Goal: Transaction & Acquisition: Purchase product/service

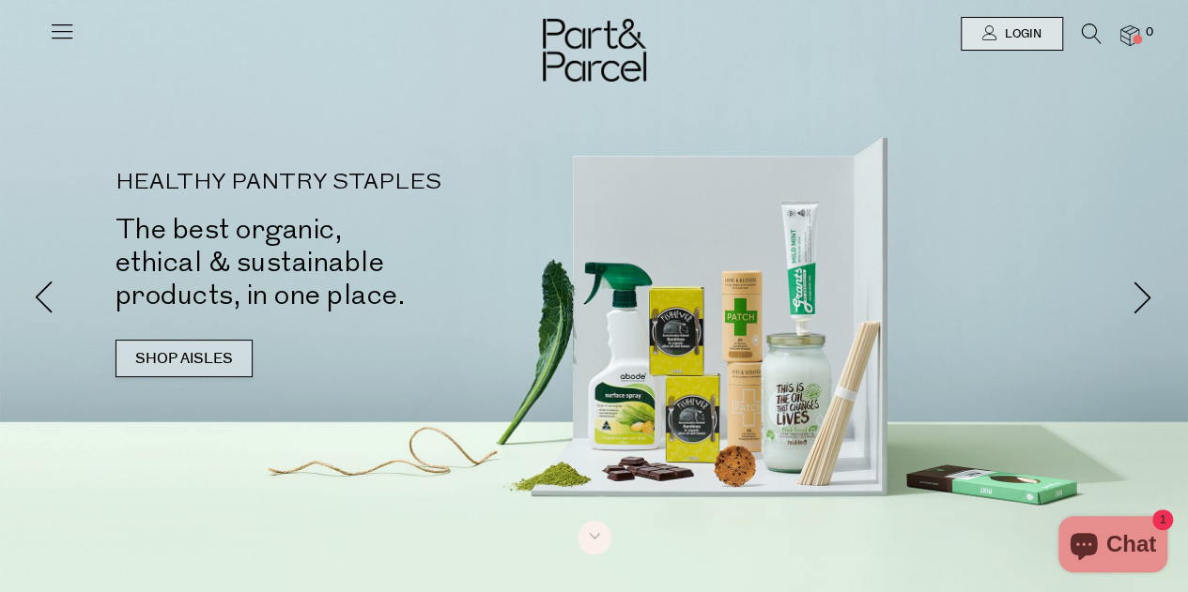
click at [180, 361] on link "SHOP AISLES" at bounding box center [183, 359] width 137 height 38
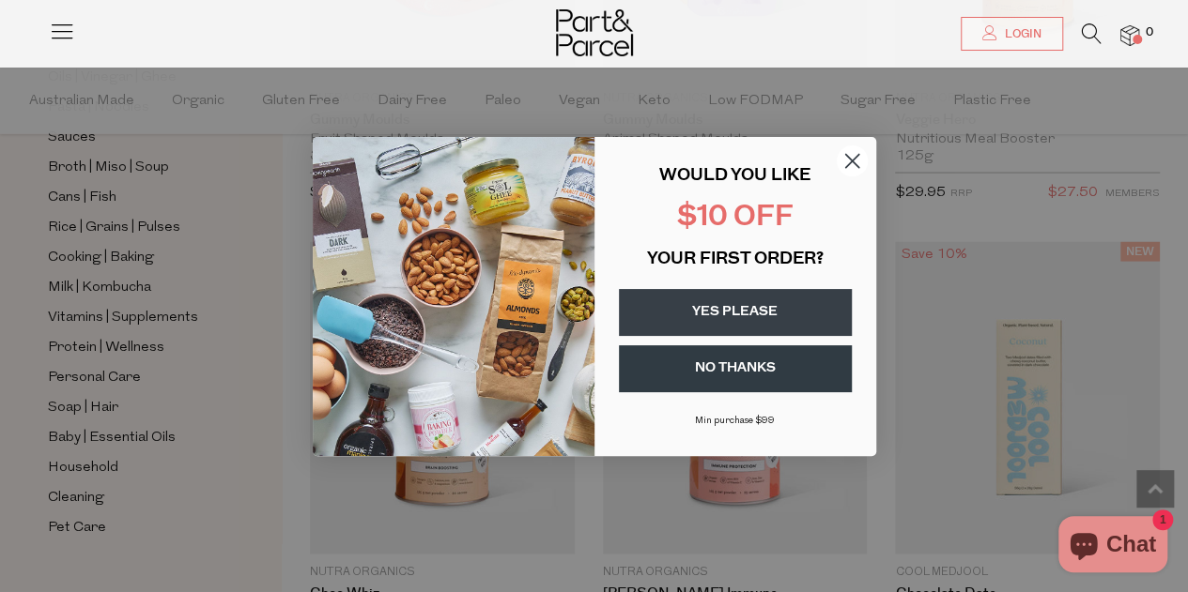
scroll to position [1804, 0]
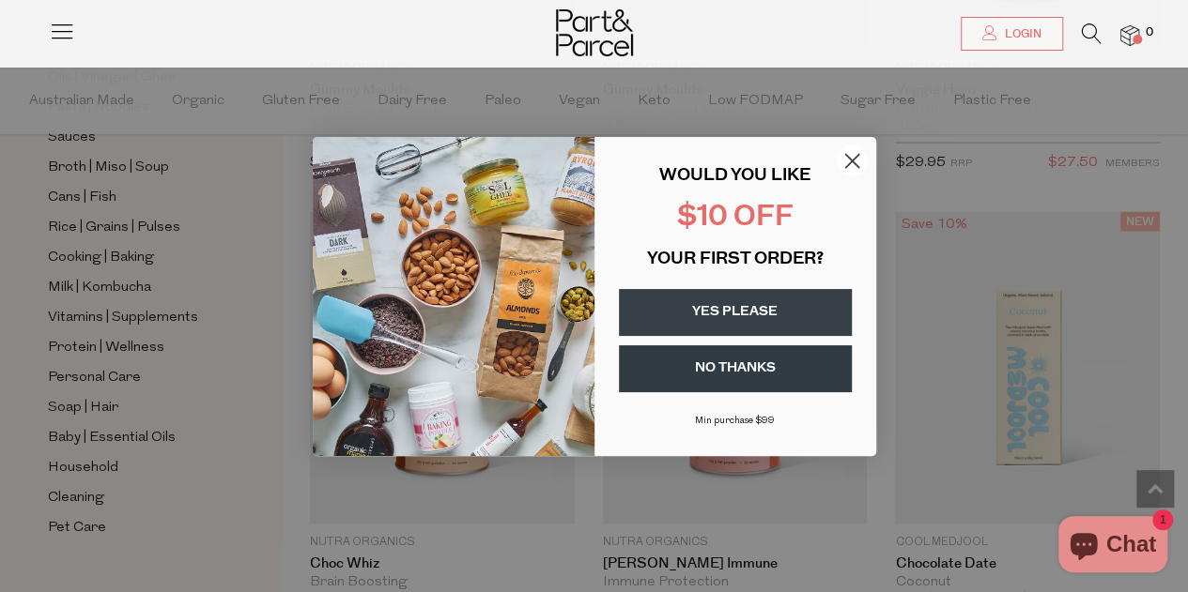
click at [772, 361] on button "NO THANKS" at bounding box center [735, 369] width 233 height 47
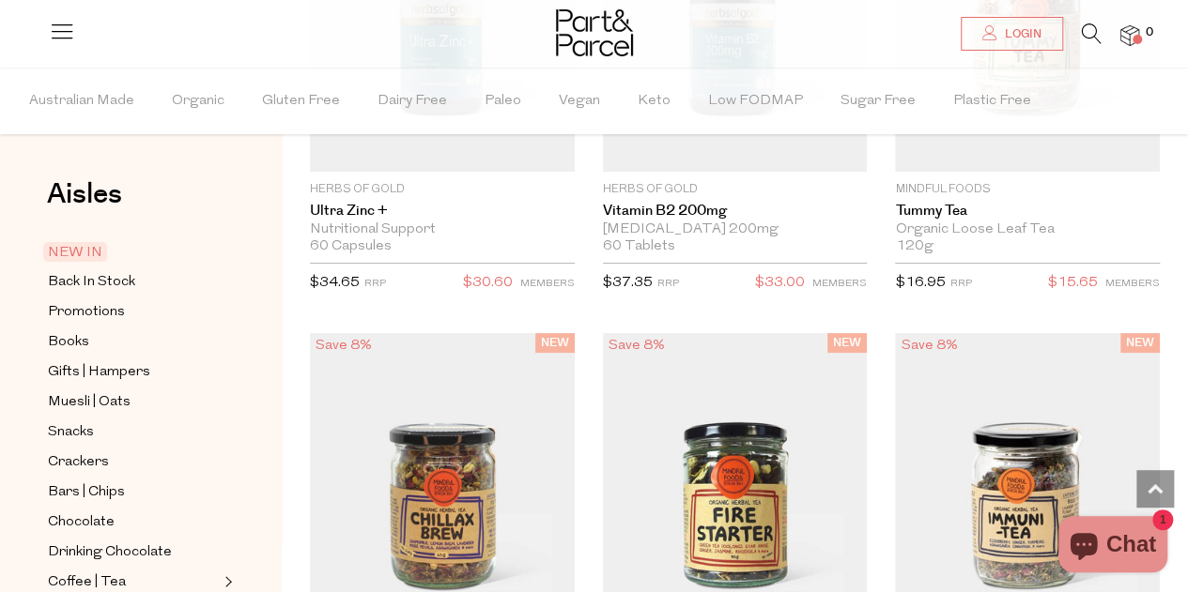
scroll to position [3494, 0]
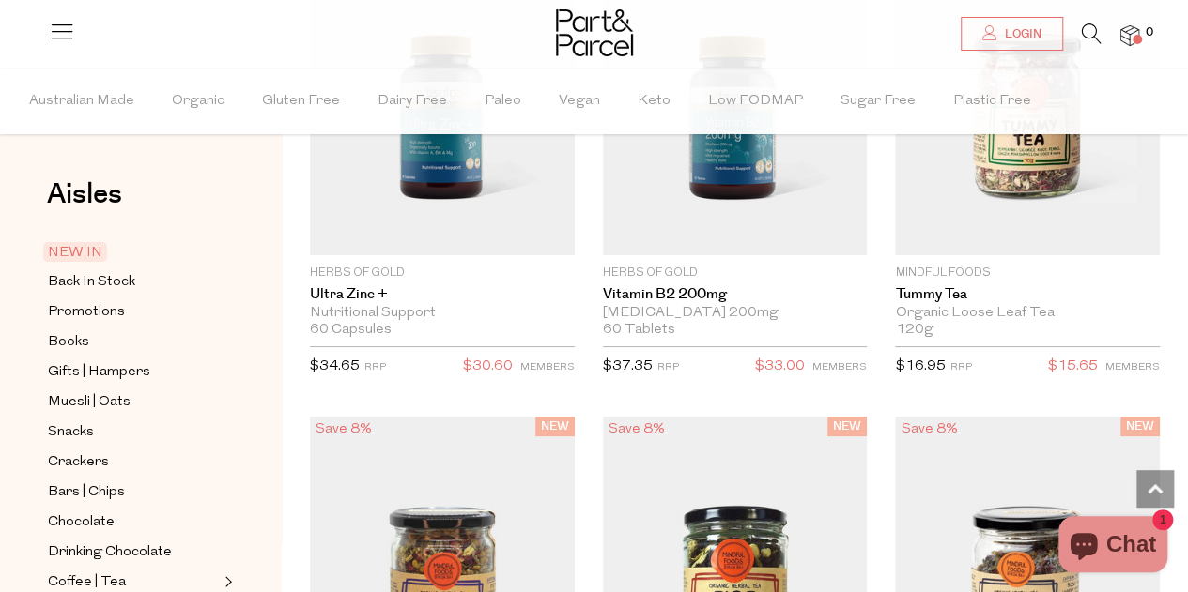
click at [1033, 30] on span "Login" at bounding box center [1020, 34] width 41 height 16
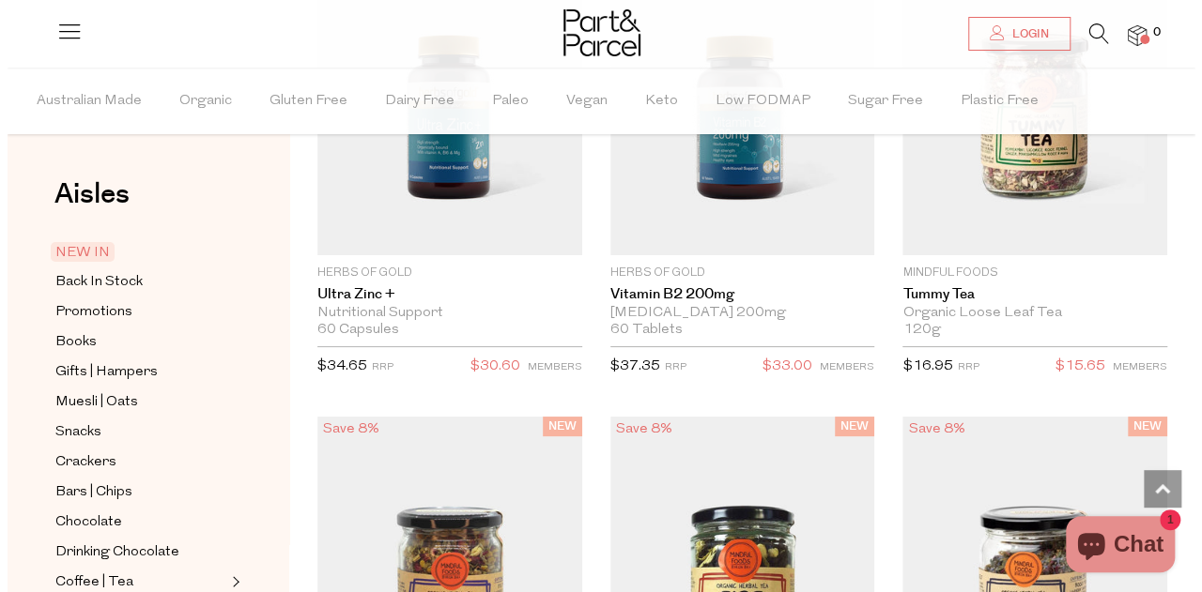
scroll to position [3517, 0]
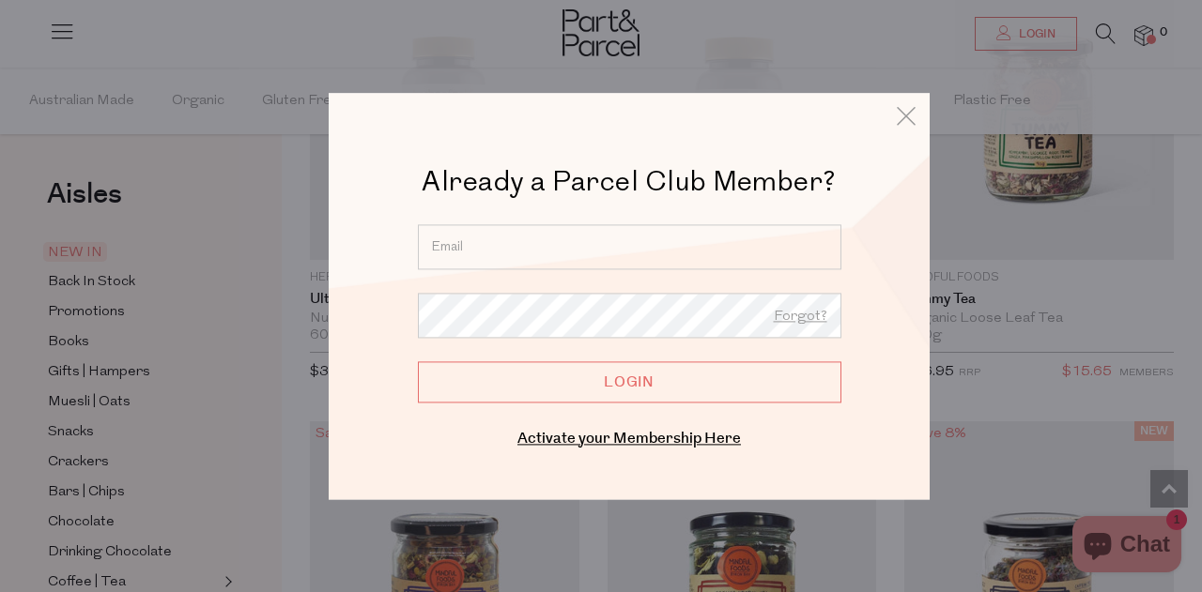
drag, startPoint x: 586, startPoint y: 251, endPoint x: 575, endPoint y: 251, distance: 11.3
click at [585, 251] on input "email" at bounding box center [629, 246] width 423 height 45
type input "essymac83@hotmail.com"
click at [418, 361] on input "Login" at bounding box center [629, 381] width 423 height 41
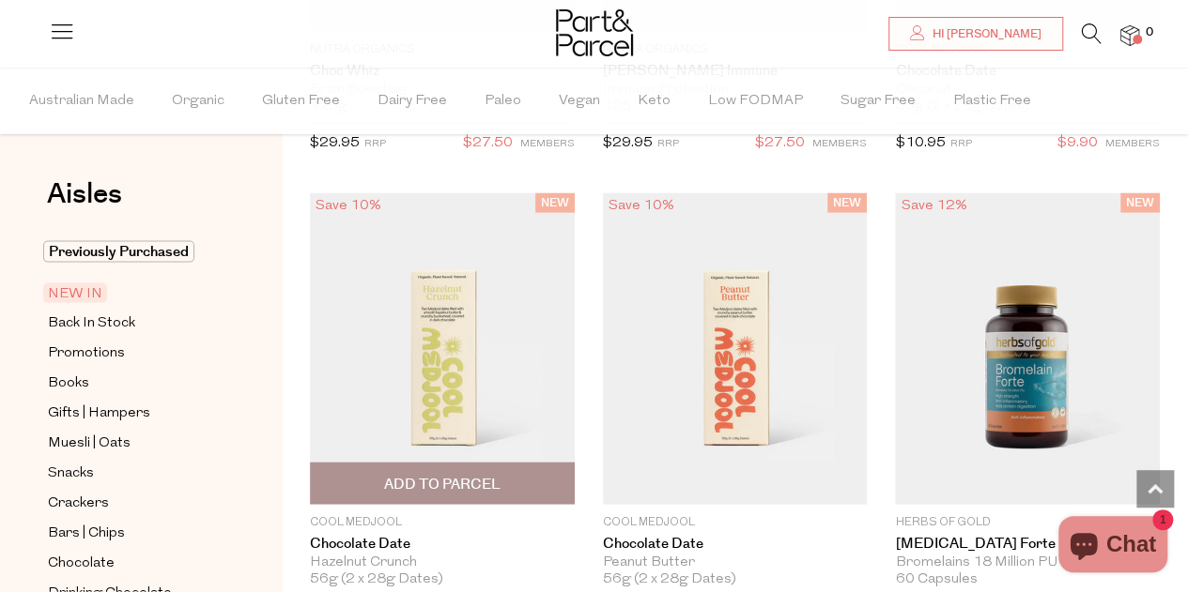
scroll to position [1972, 0]
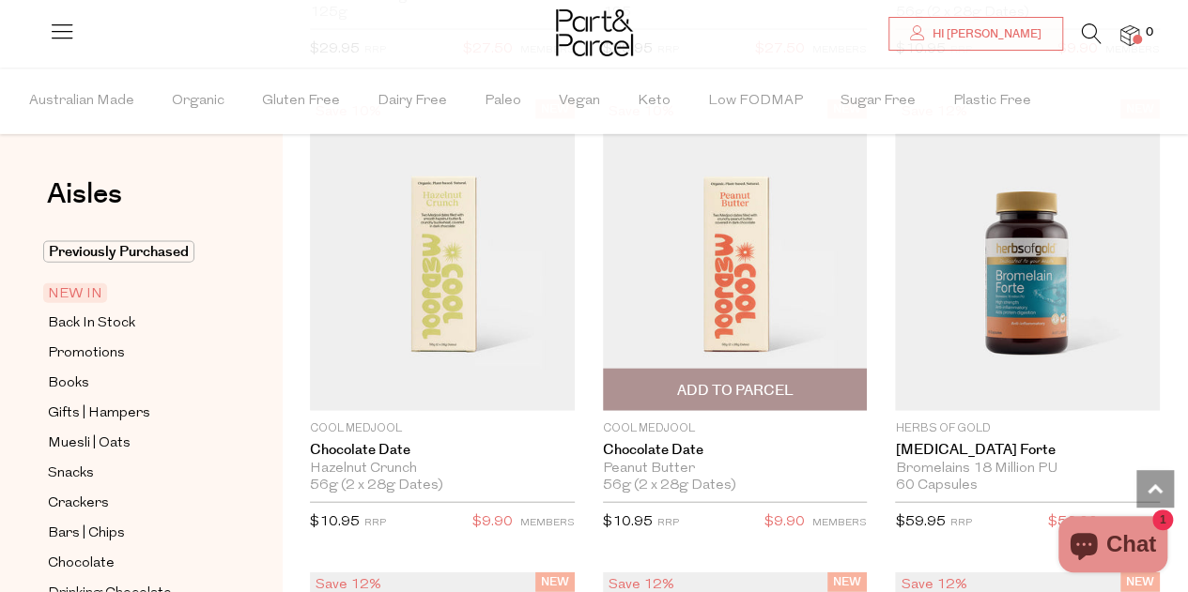
click at [775, 269] on img at bounding box center [735, 256] width 265 height 312
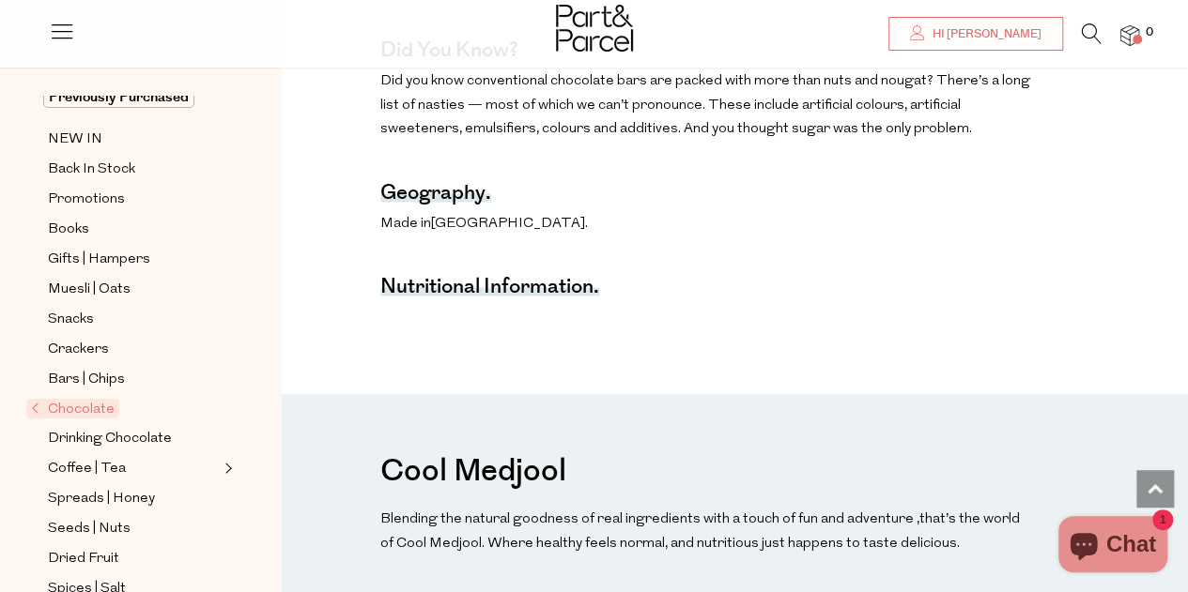
scroll to position [1502, 0]
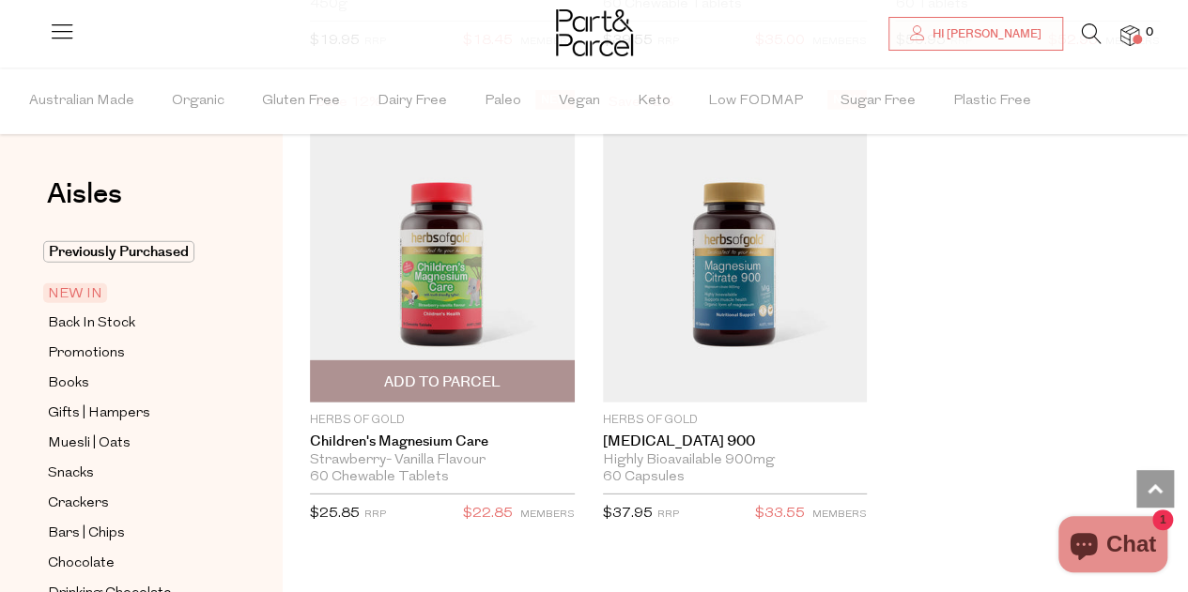
scroll to position [6244, 0]
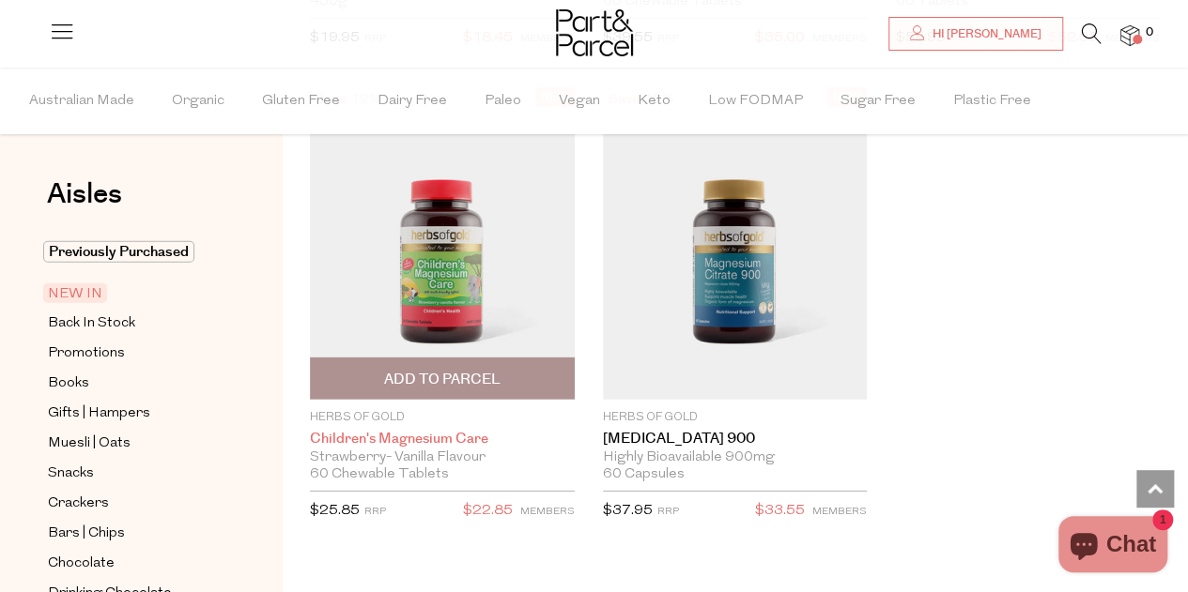
click at [462, 431] on link "Children's Magnesium Care" at bounding box center [442, 439] width 265 height 17
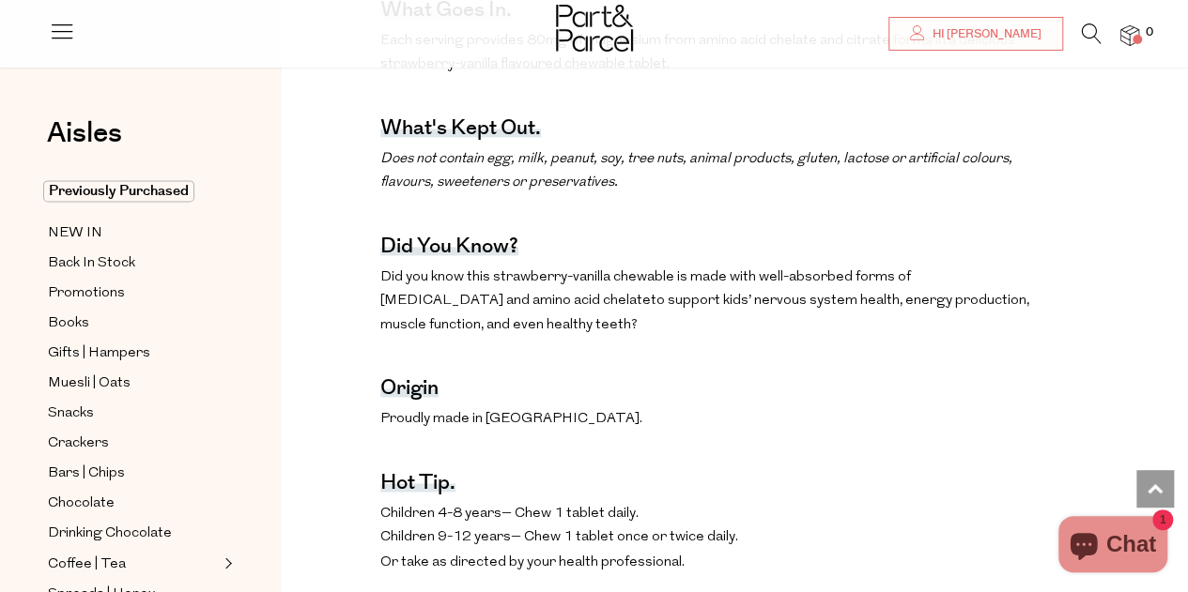
scroll to position [1314, 0]
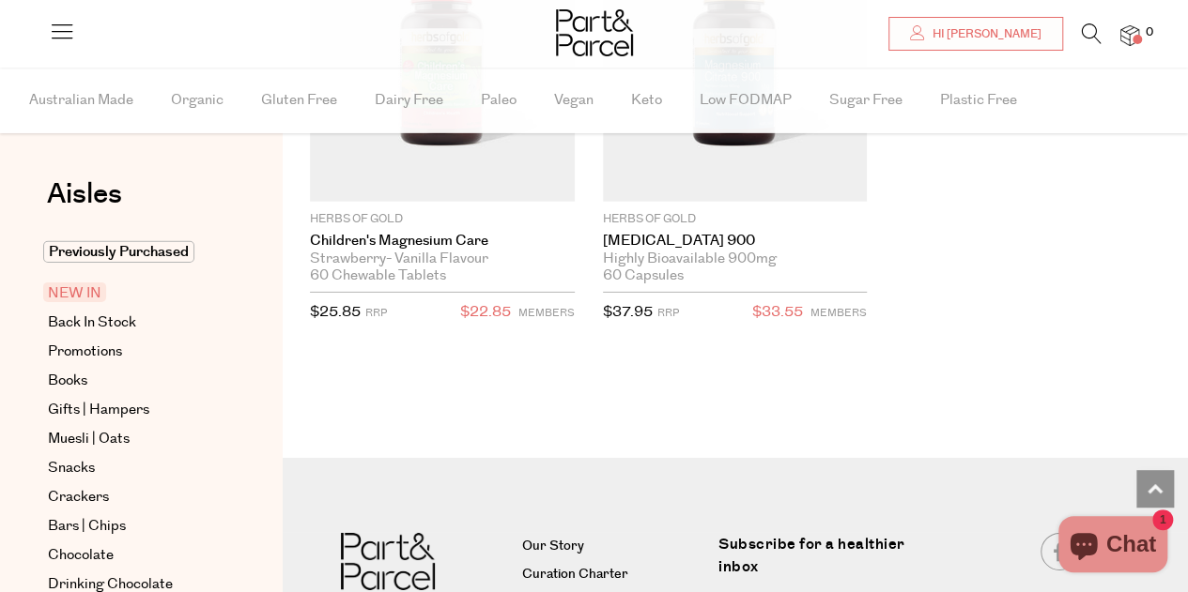
scroll to position [6370, 0]
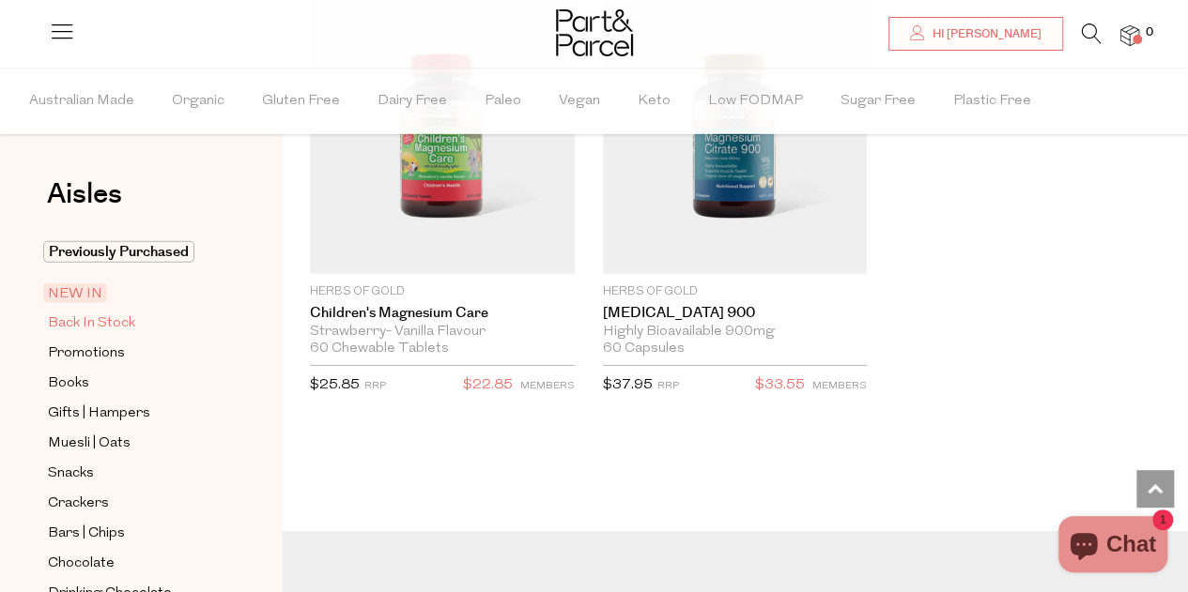
click at [84, 328] on span "Back In Stock" at bounding box center [91, 324] width 87 height 23
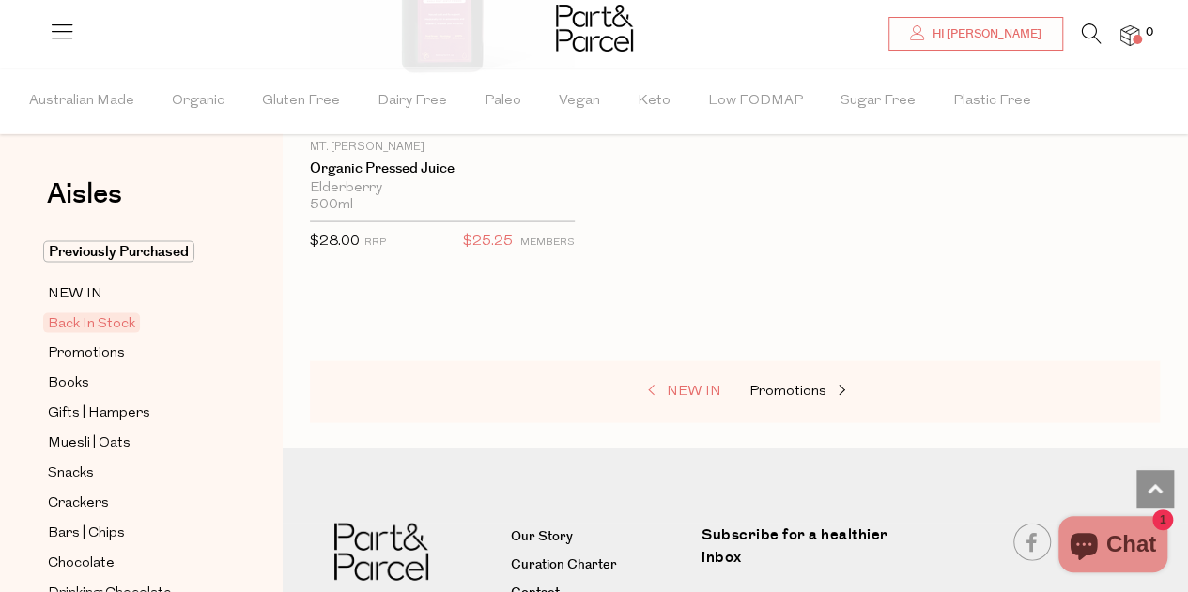
scroll to position [1878, 0]
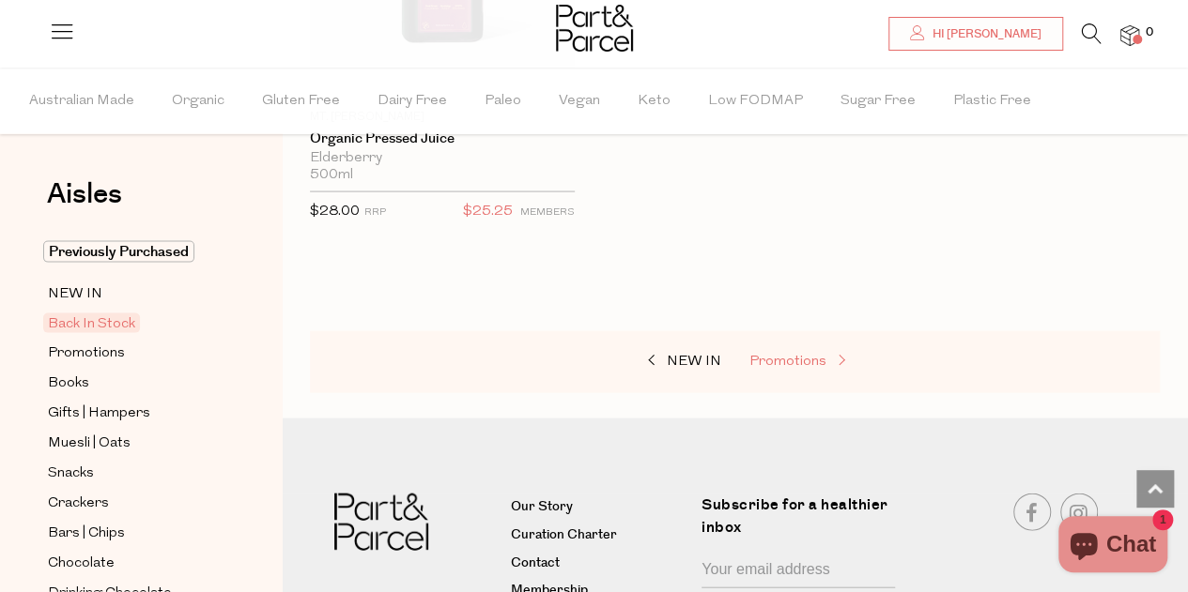
click at [780, 361] on span "Promotions" at bounding box center [787, 362] width 77 height 14
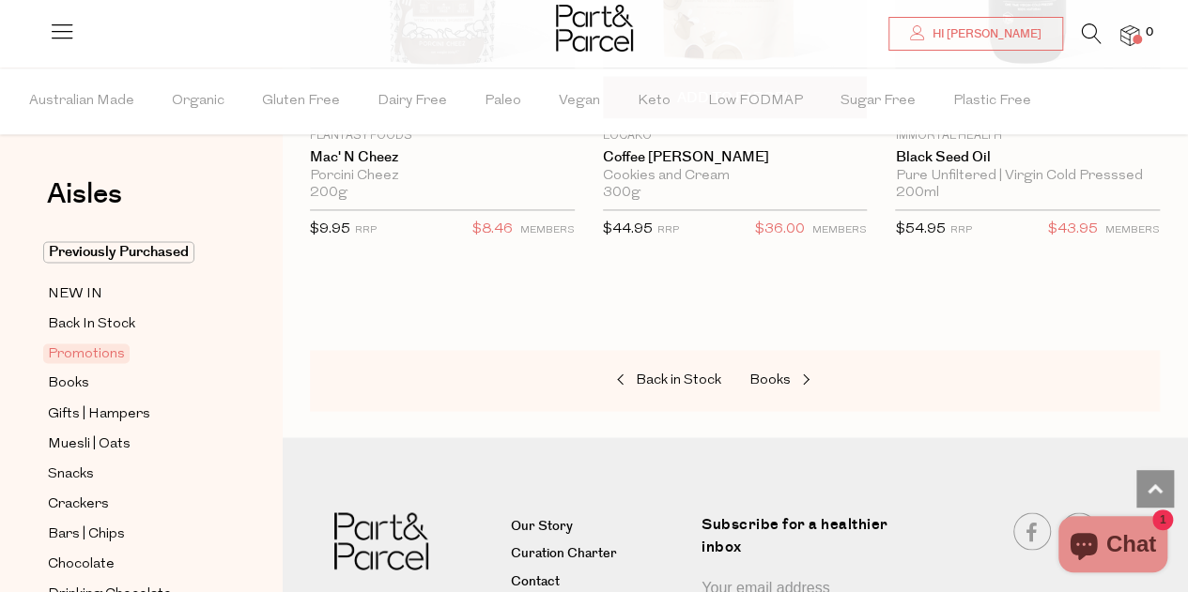
scroll to position [1408, 0]
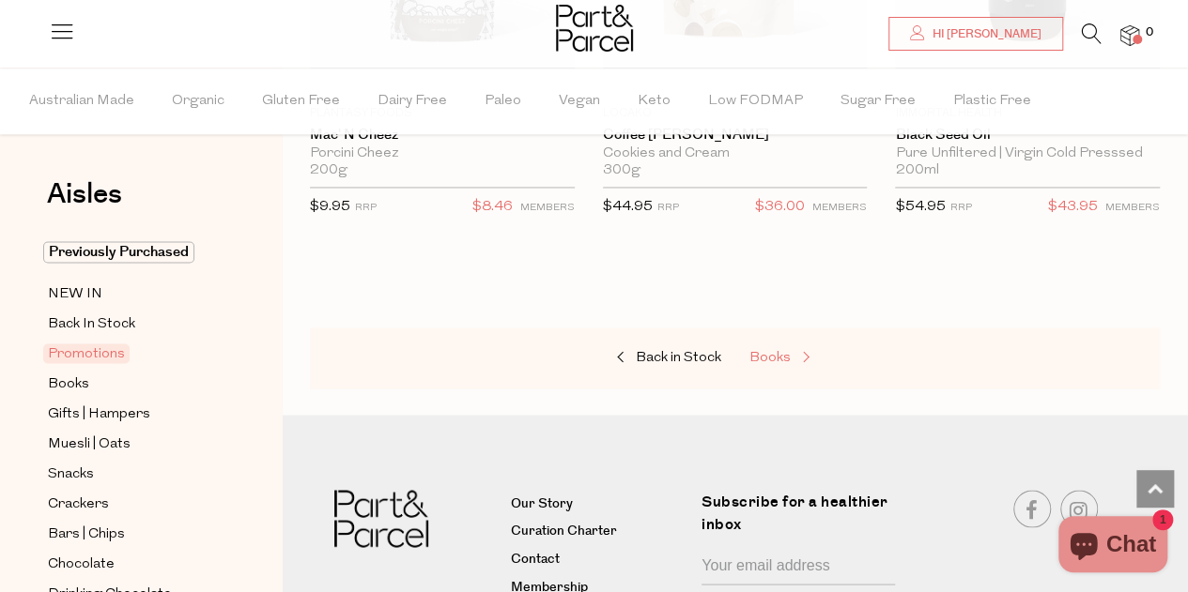
click at [762, 351] on span "Books" at bounding box center [769, 358] width 41 height 14
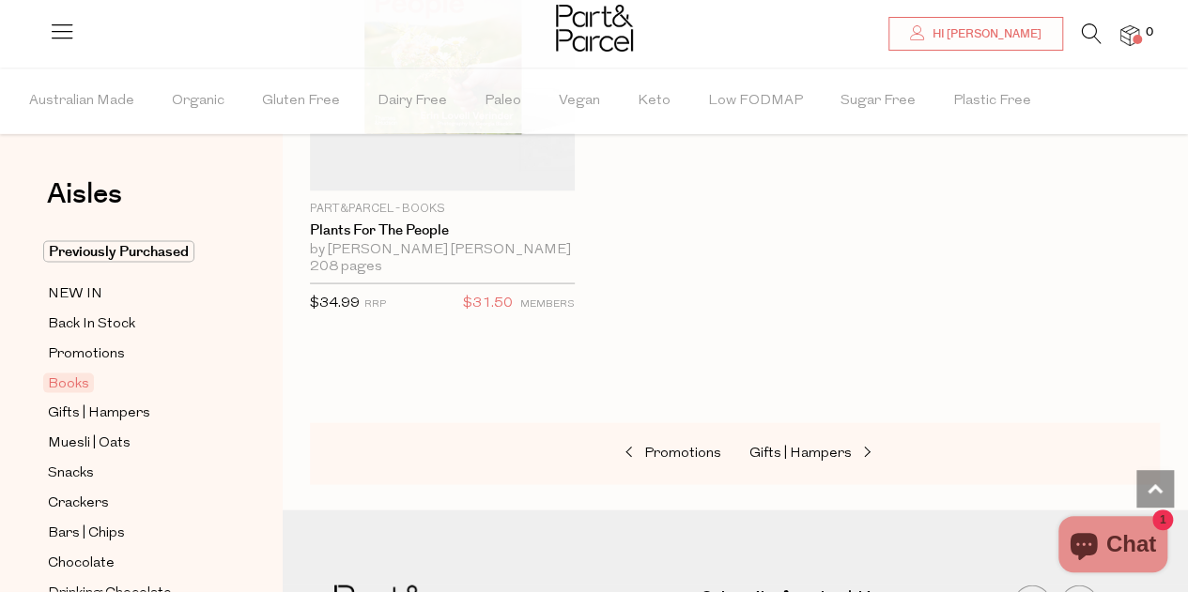
scroll to position [1972, 0]
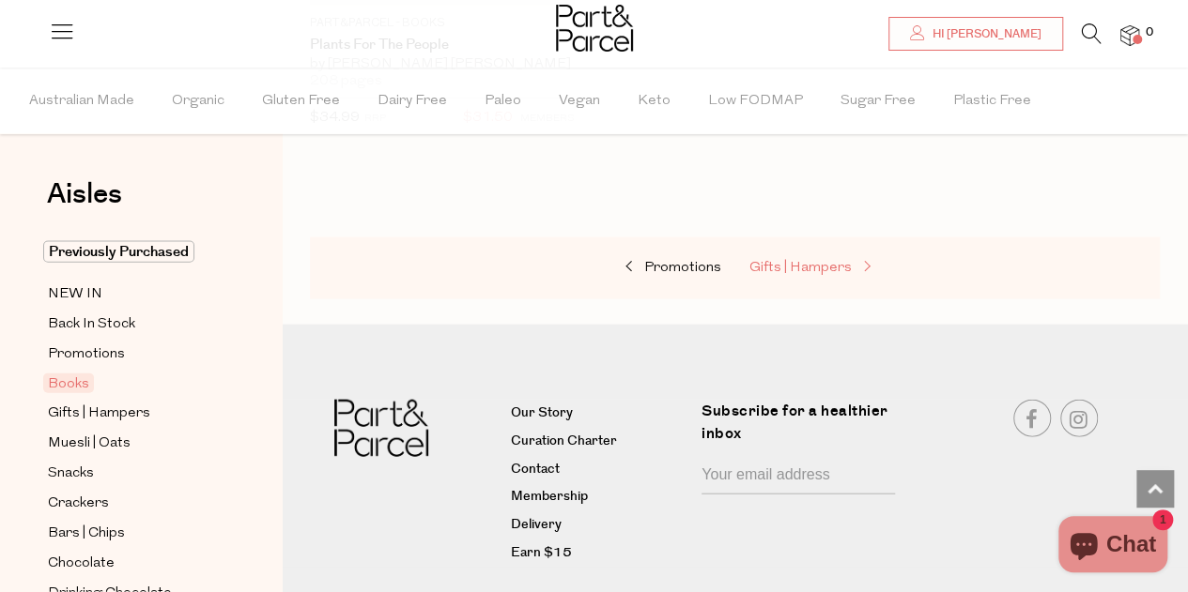
click at [809, 265] on span "Gifts | Hampers" at bounding box center [800, 268] width 102 height 14
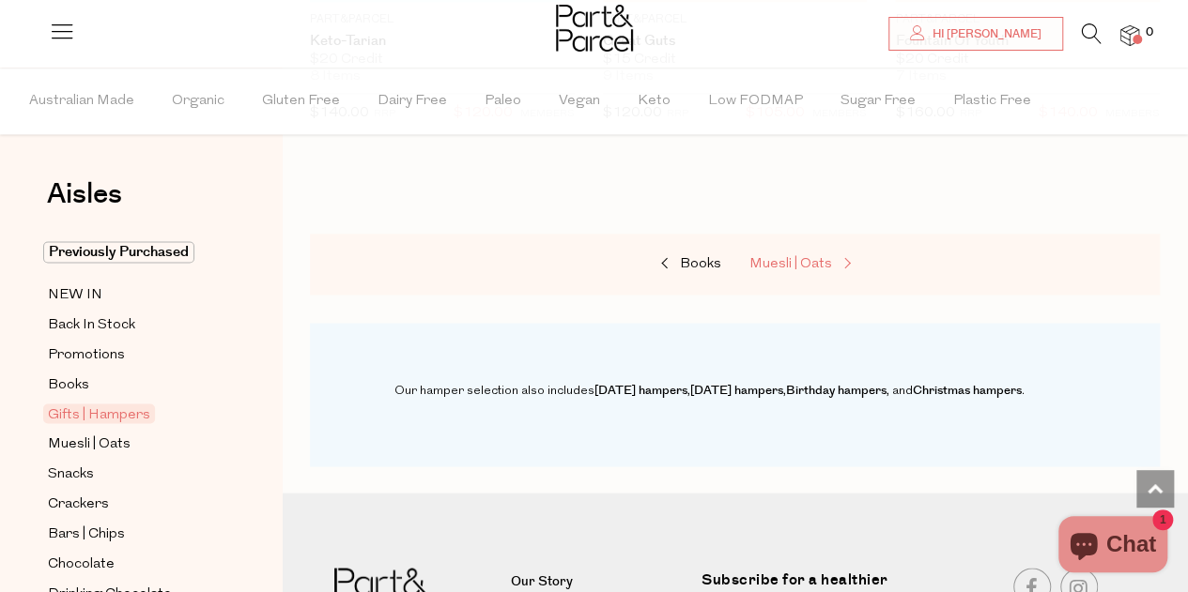
click at [794, 264] on span "Muesli | Oats" at bounding box center [790, 264] width 83 height 14
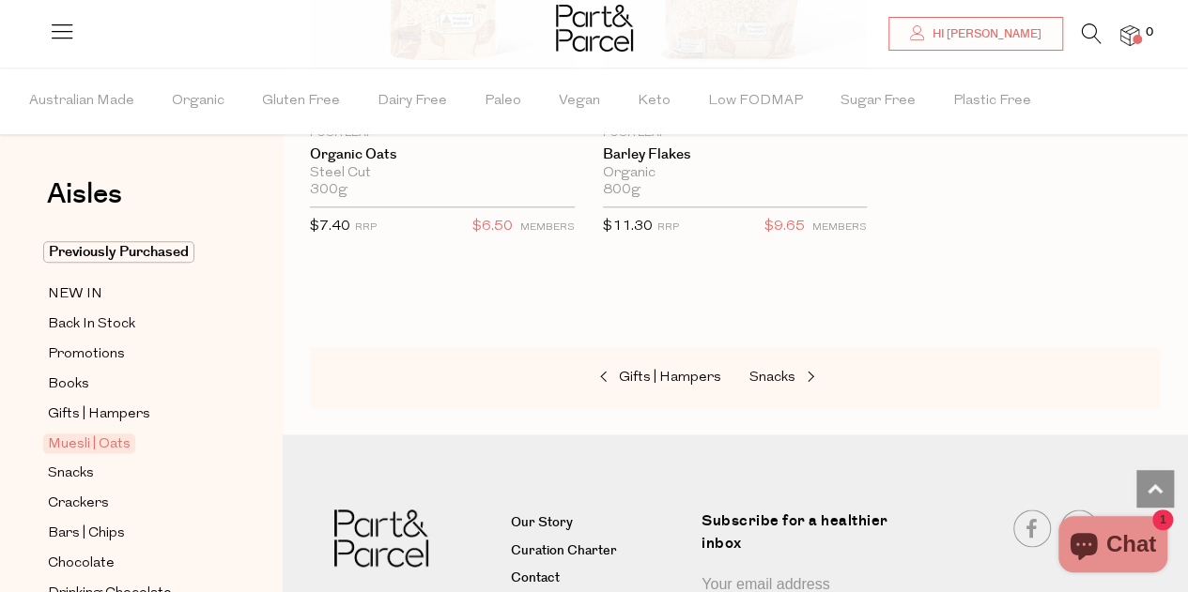
scroll to position [8074, 0]
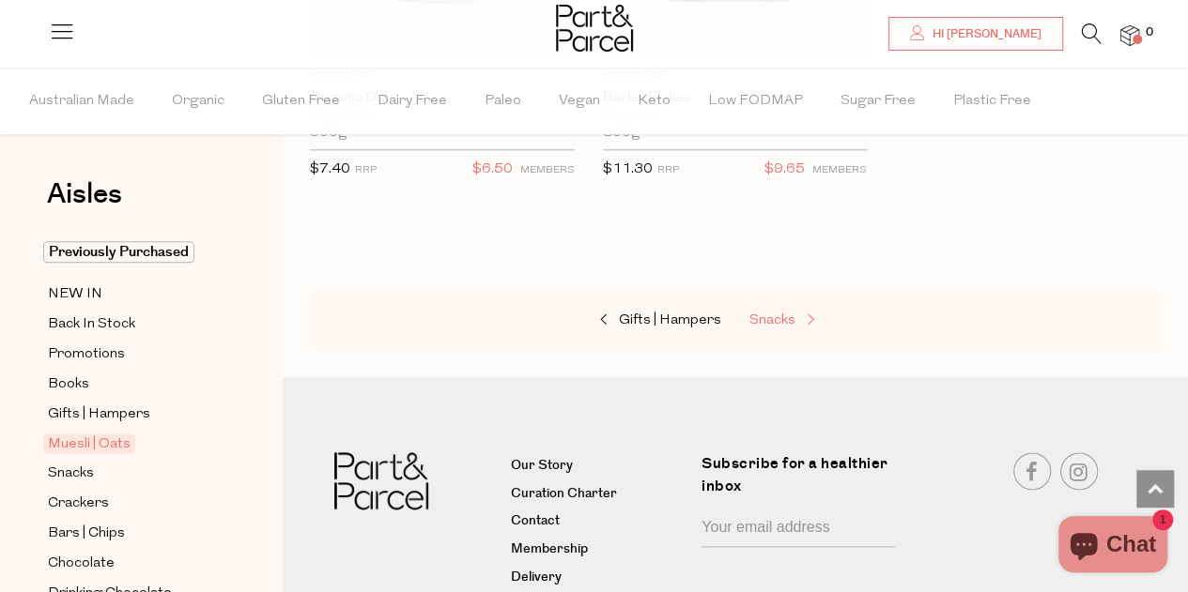
click at [770, 314] on span "Snacks" at bounding box center [772, 321] width 46 height 14
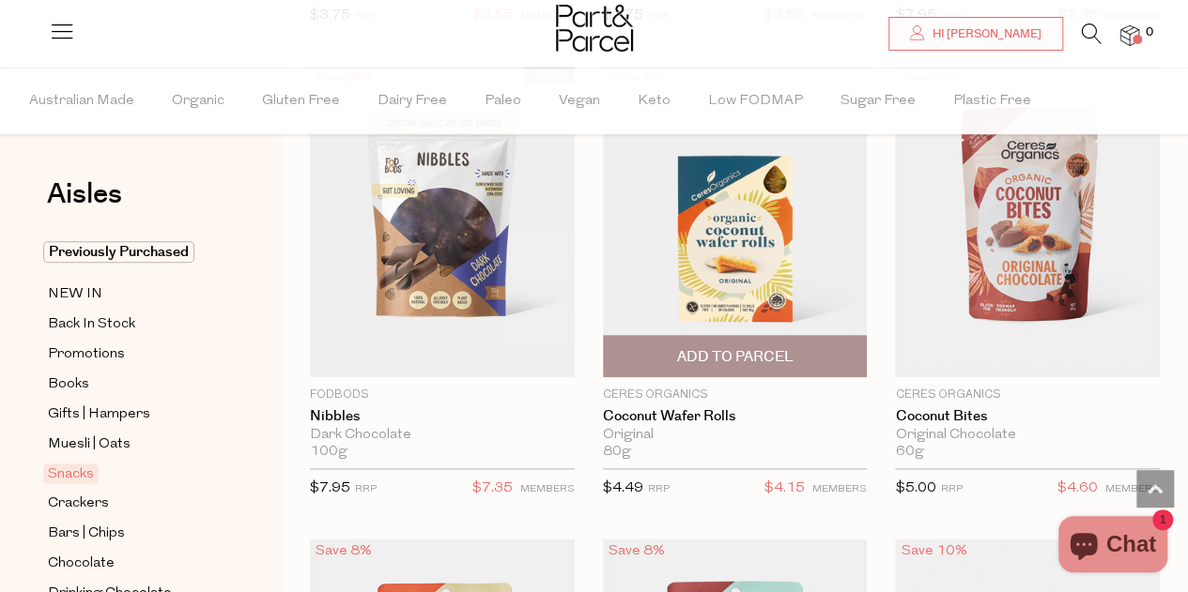
scroll to position [4413, 0]
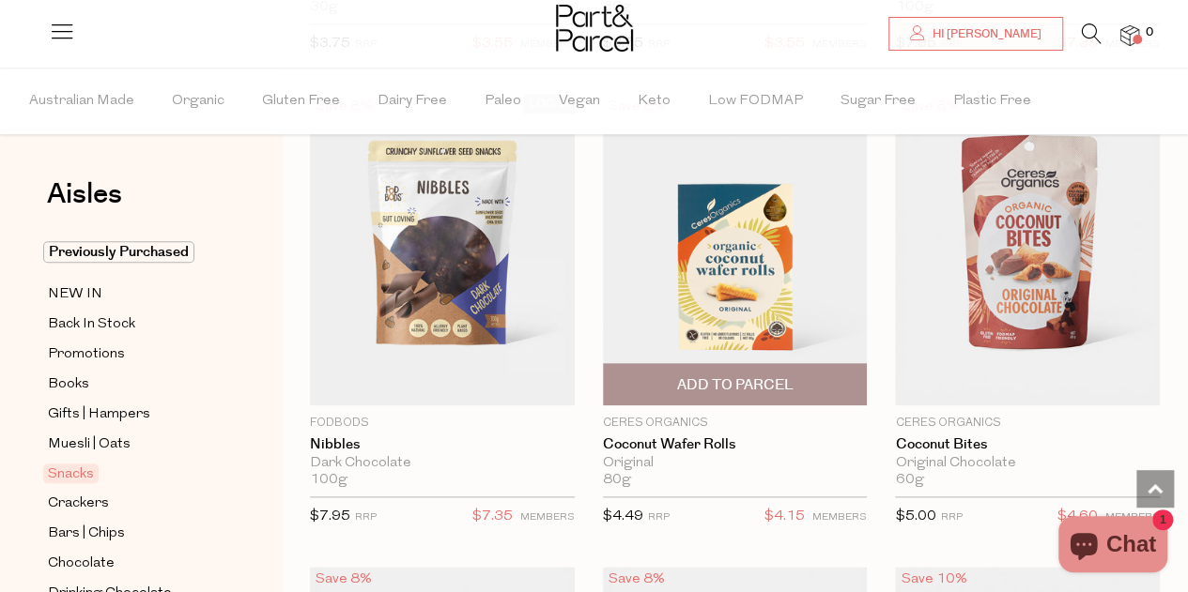
click at [721, 376] on span "Add To Parcel" at bounding box center [734, 386] width 116 height 20
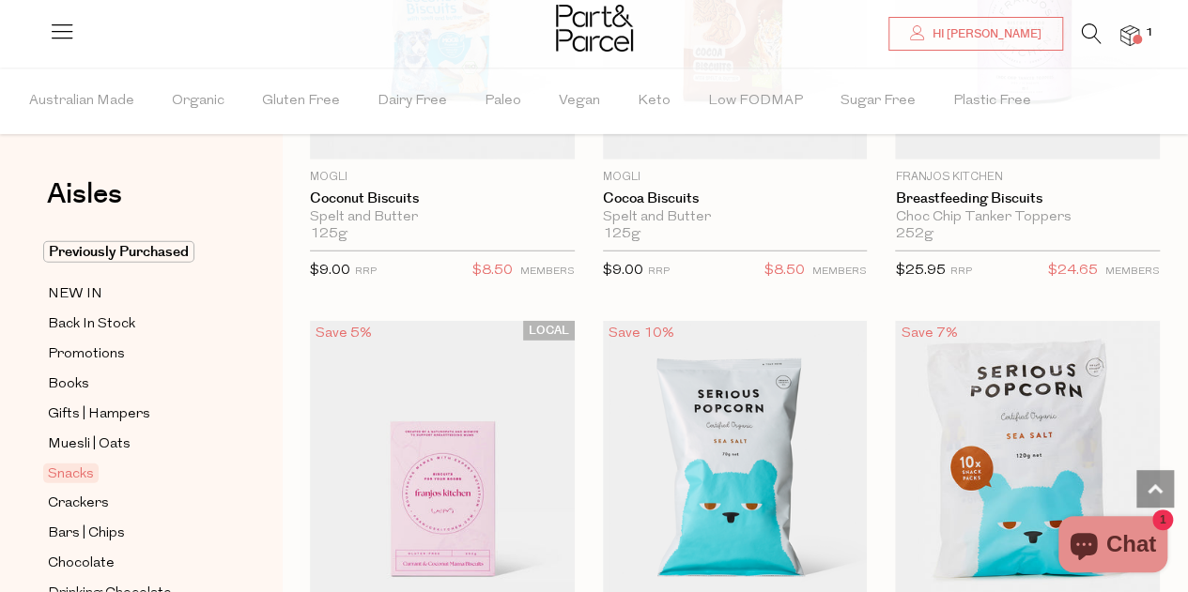
scroll to position [6103, 0]
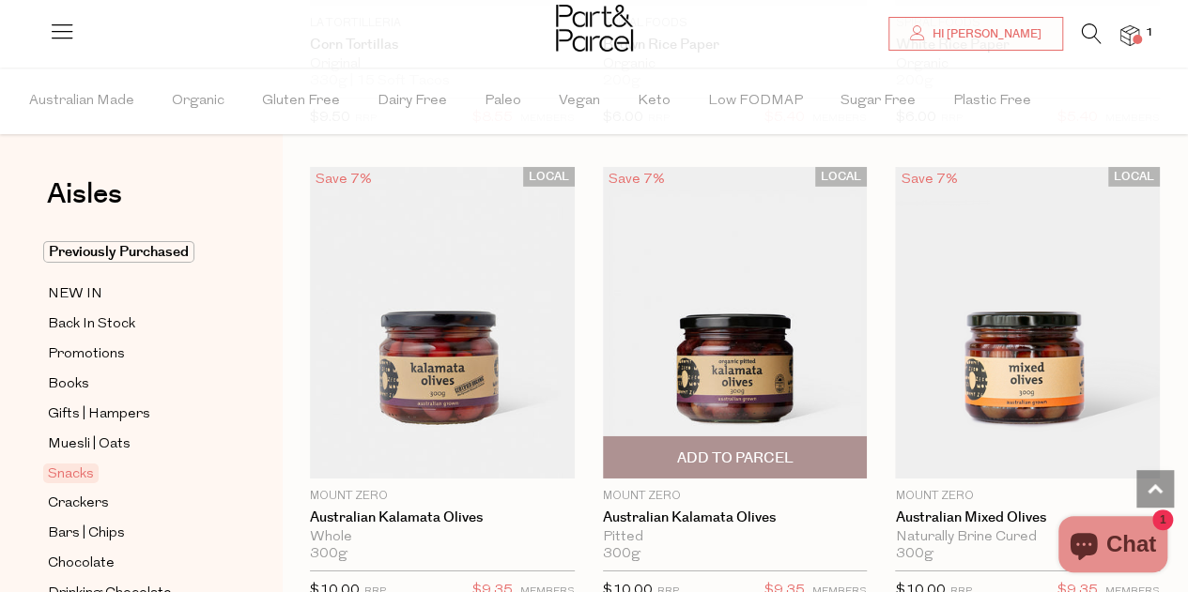
scroll to position [10046, 0]
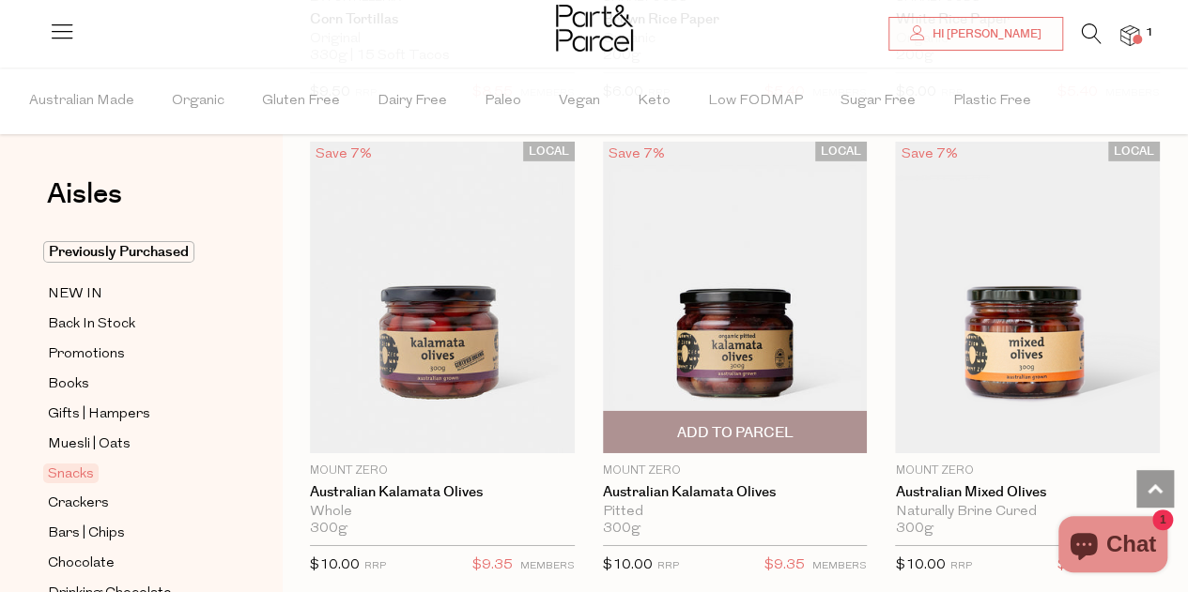
click at [707, 423] on span "Add To Parcel" at bounding box center [734, 433] width 116 height 20
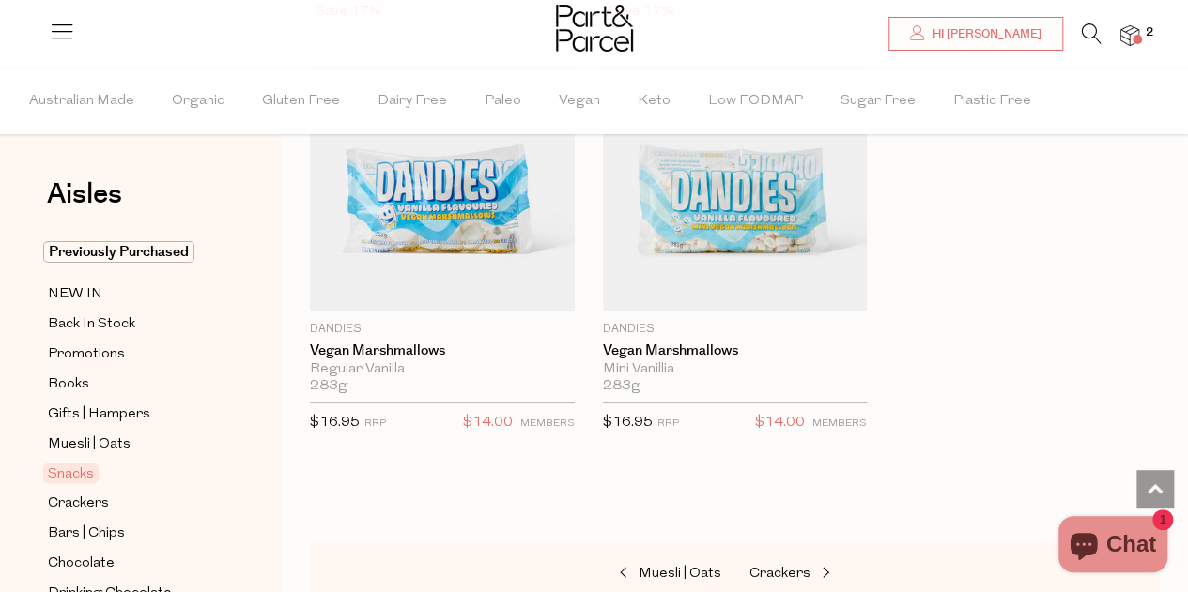
scroll to position [10797, 0]
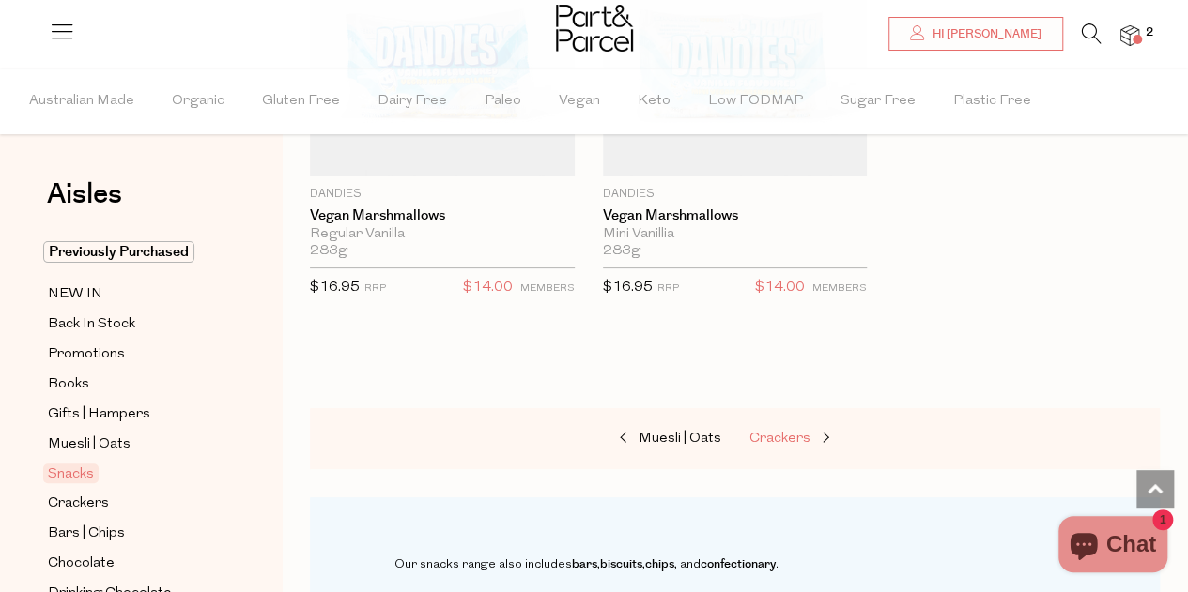
click at [781, 432] on span "Crackers" at bounding box center [779, 439] width 61 height 14
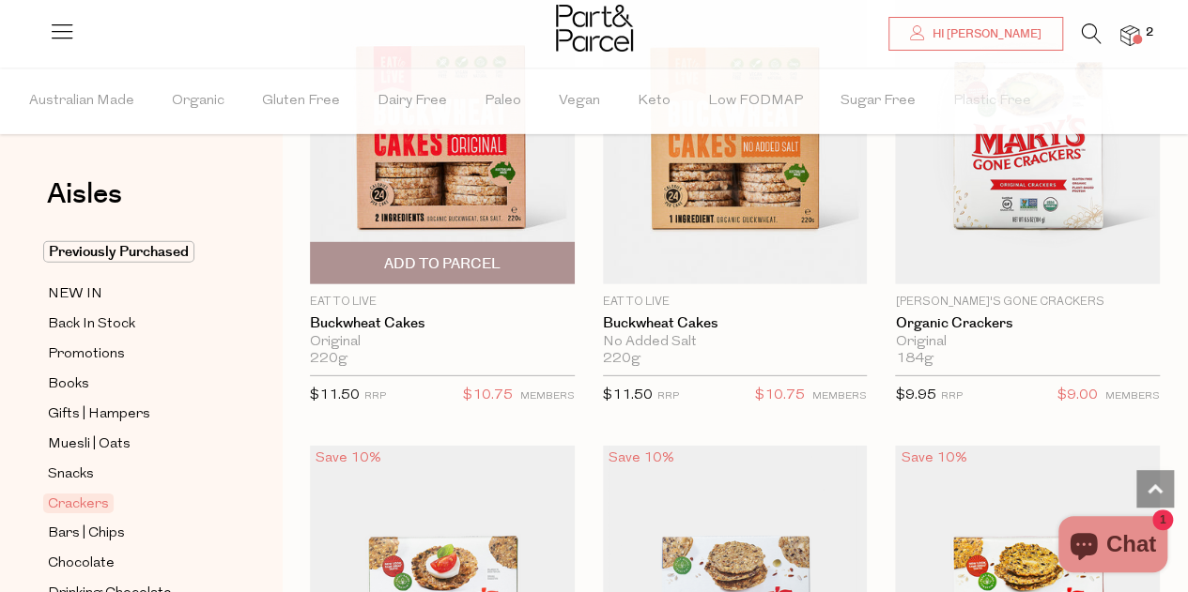
scroll to position [2629, 0]
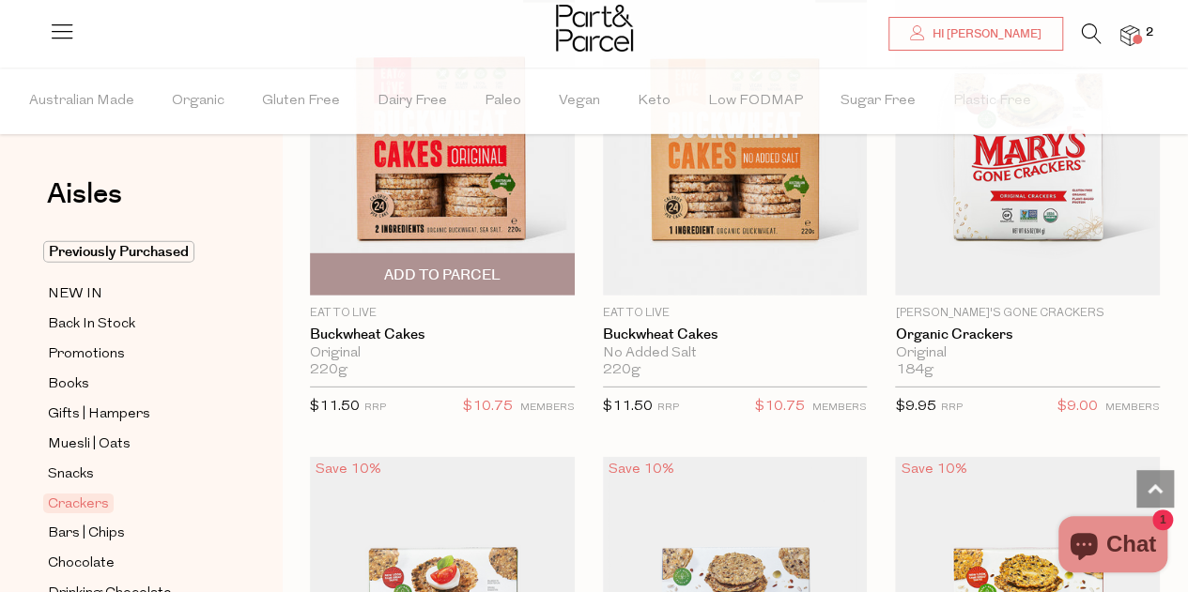
click at [468, 275] on span "Add To Parcel" at bounding box center [442, 276] width 116 height 20
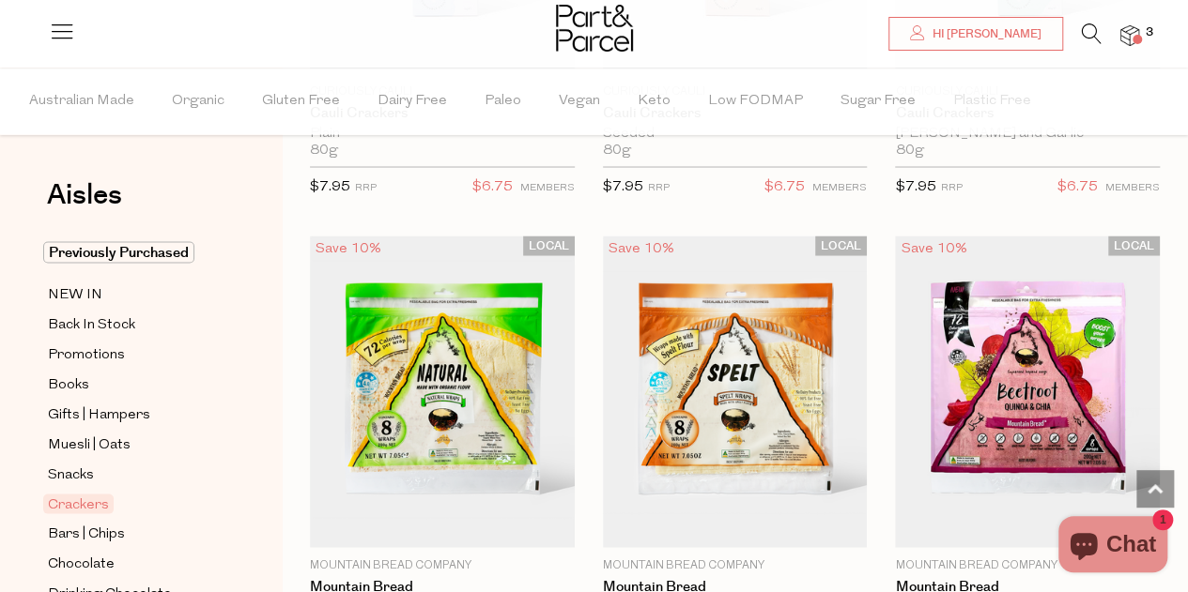
scroll to position [5258, 0]
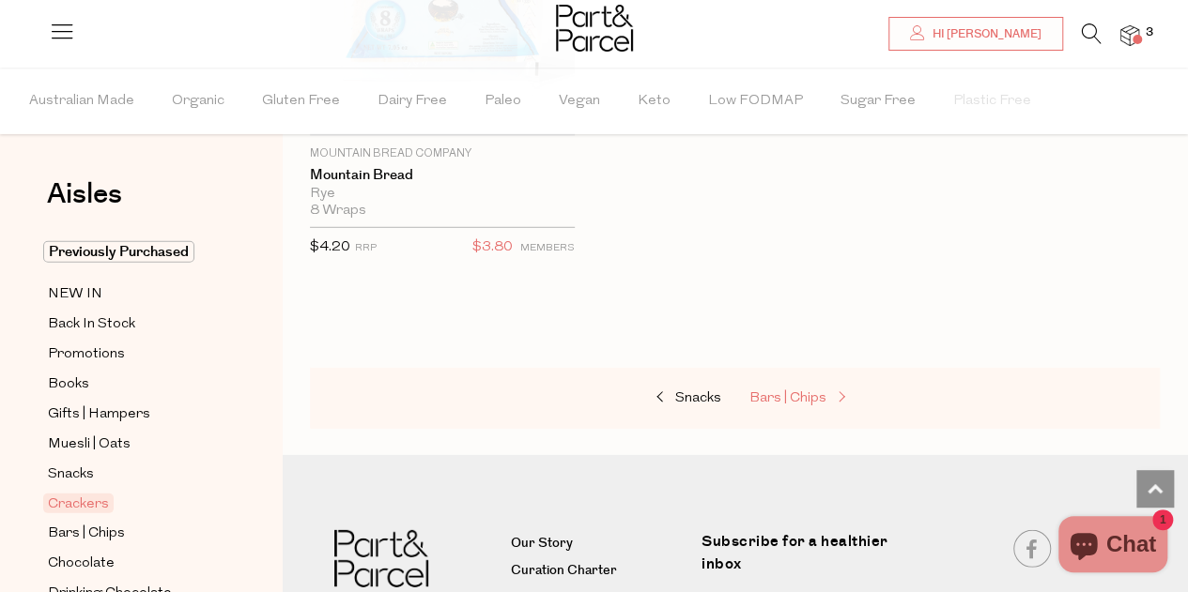
click at [762, 392] on span "Bars | Chips" at bounding box center [787, 399] width 77 height 14
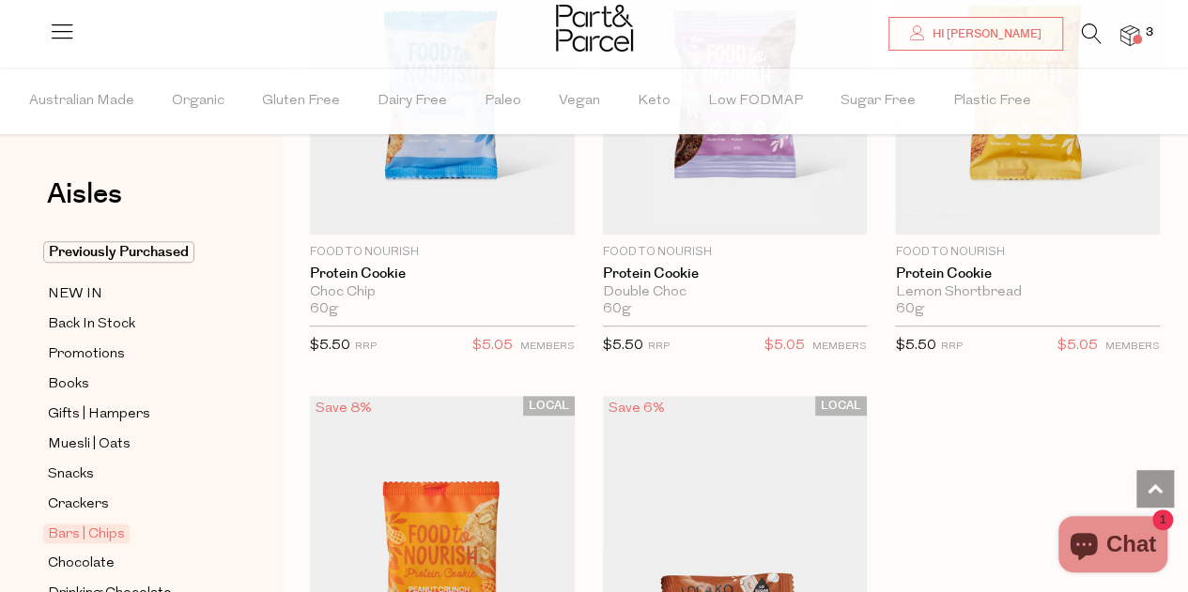
scroll to position [7511, 0]
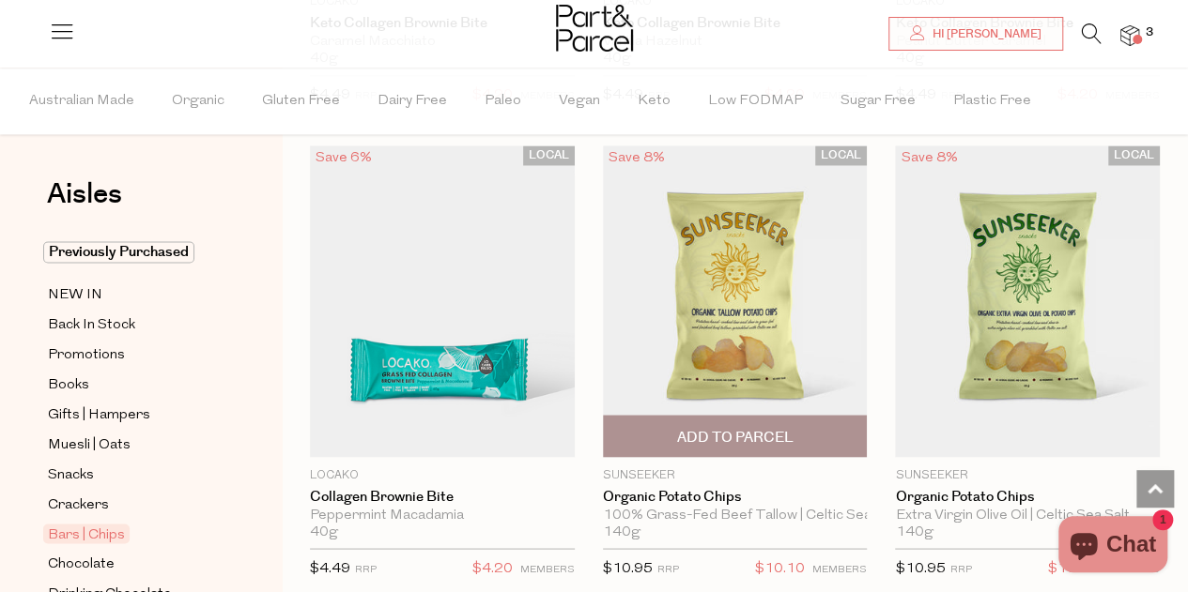
scroll to position [8638, 0]
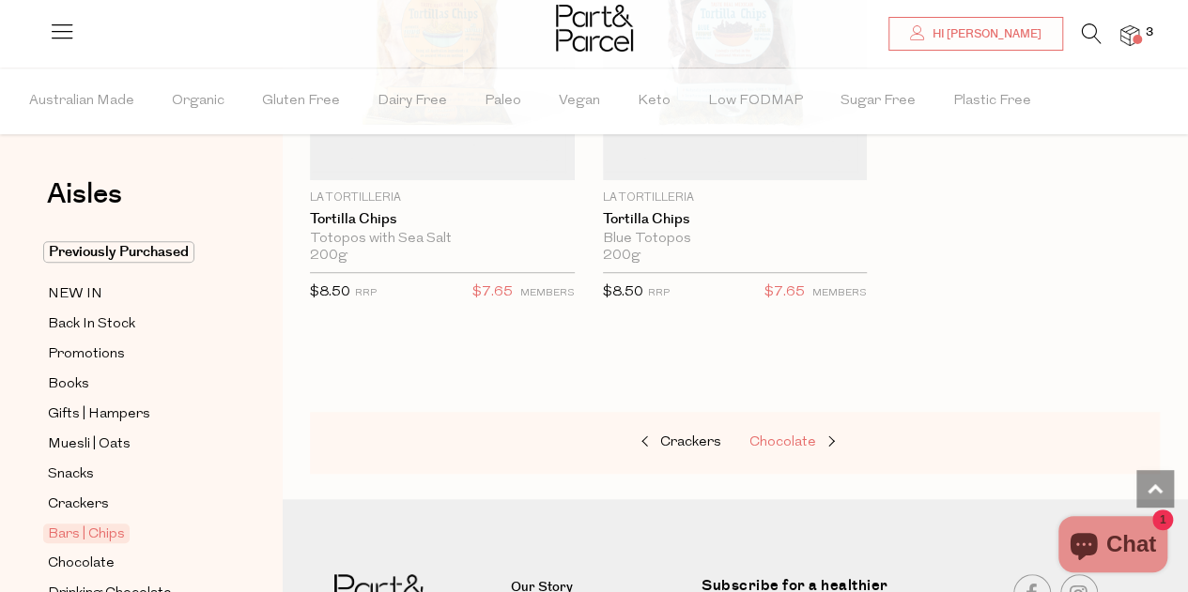
click at [776, 436] on span "Chocolate" at bounding box center [782, 443] width 67 height 14
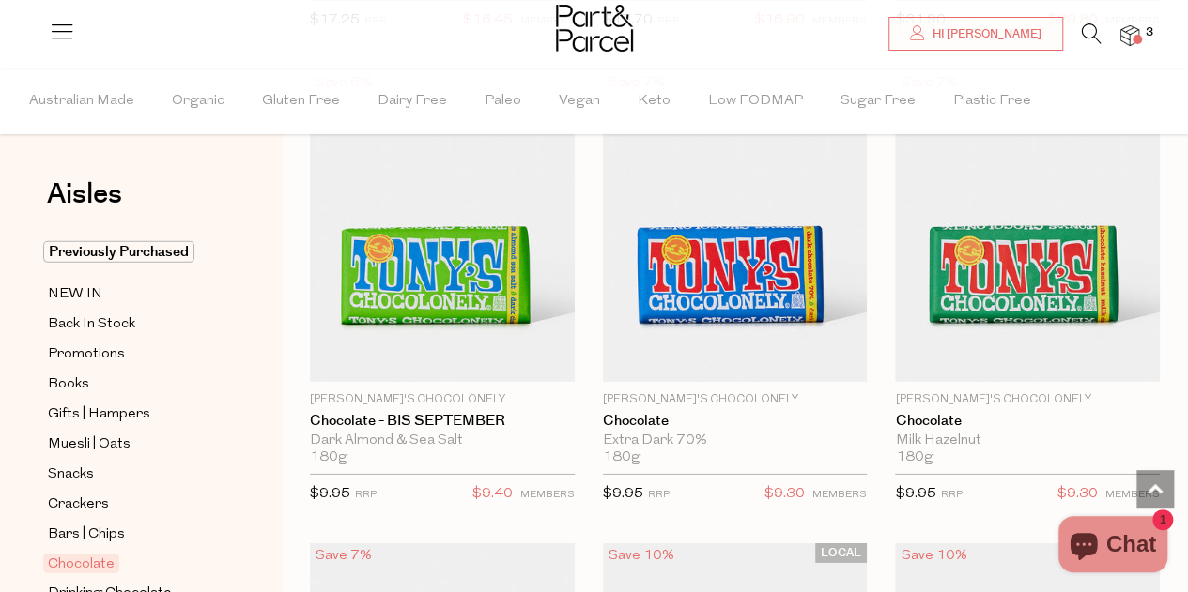
scroll to position [6384, 0]
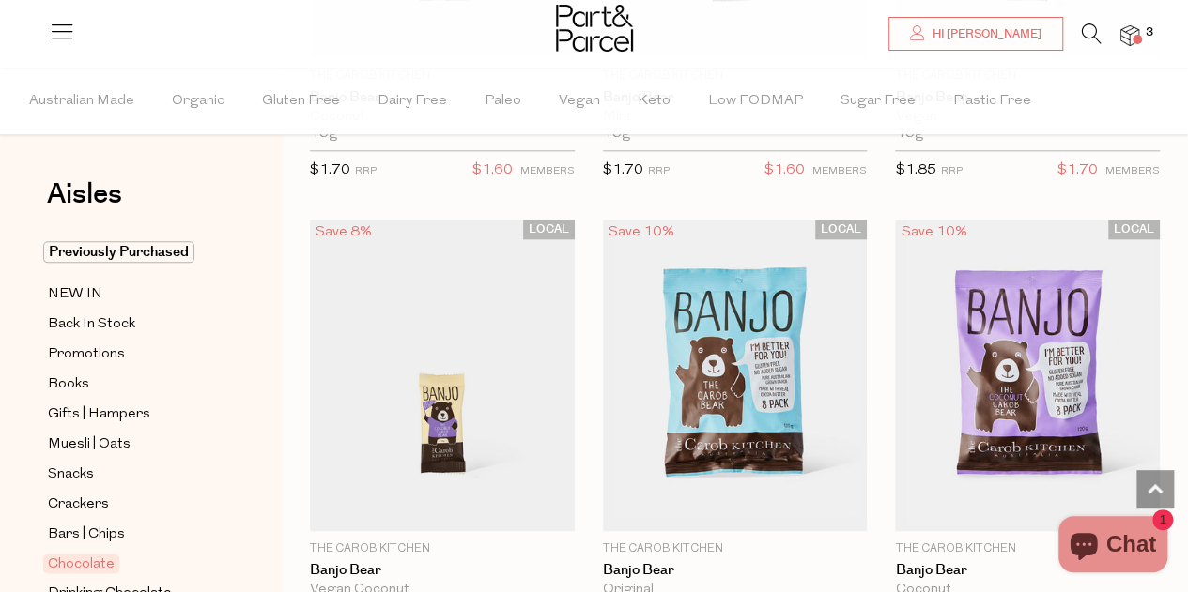
scroll to position [8168, 0]
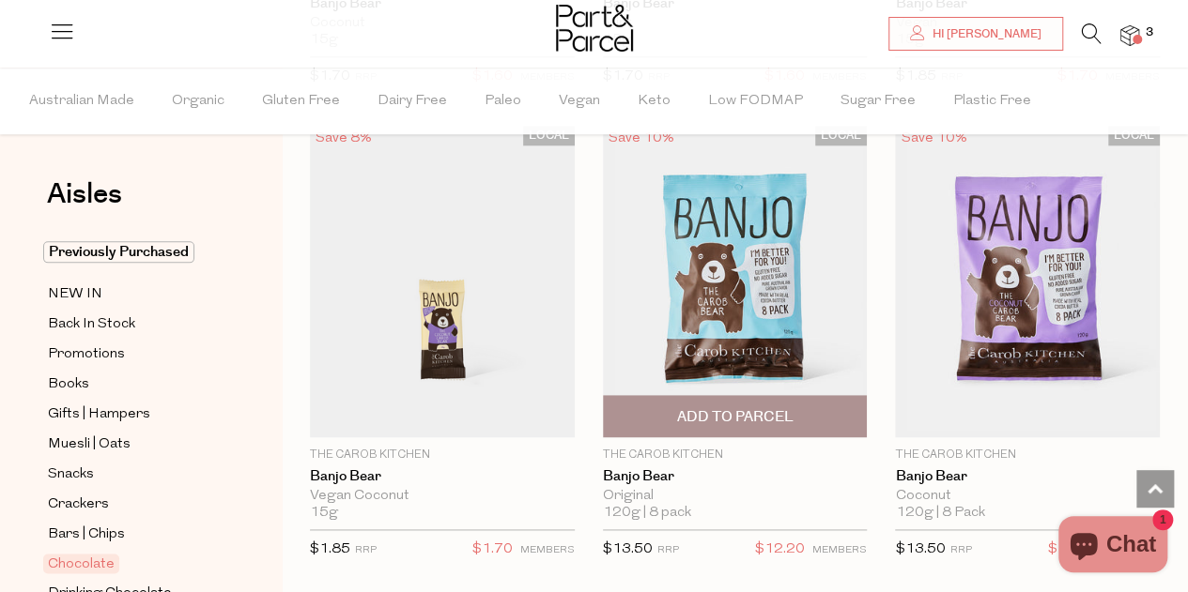
click at [766, 407] on span "Add To Parcel" at bounding box center [734, 417] width 116 height 20
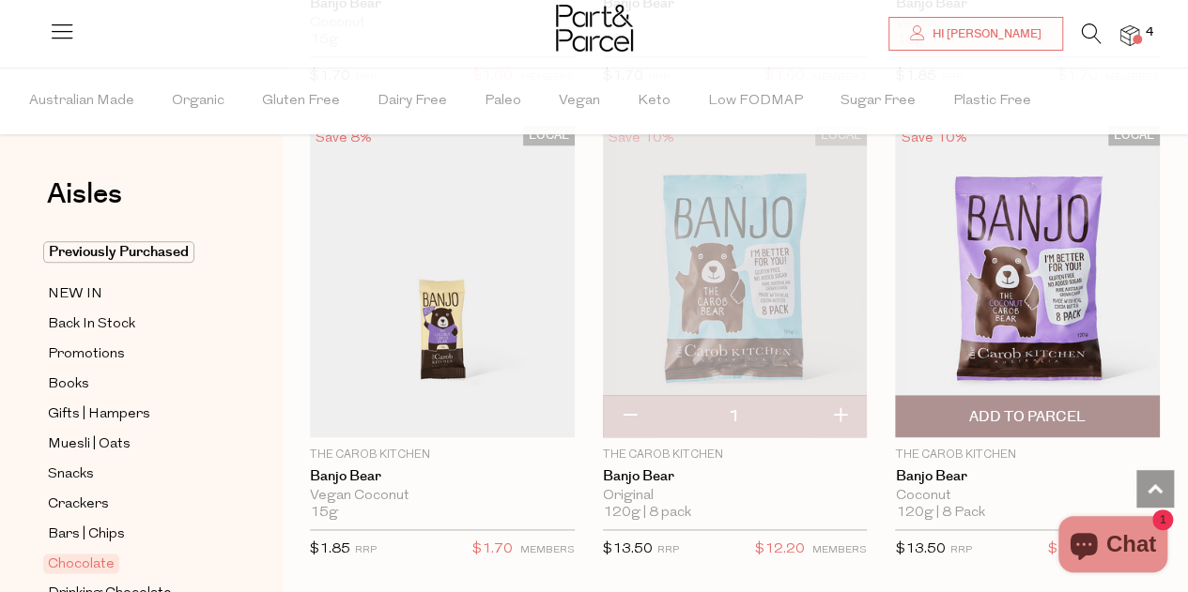
click at [1041, 407] on span "Add To Parcel" at bounding box center [1027, 417] width 116 height 20
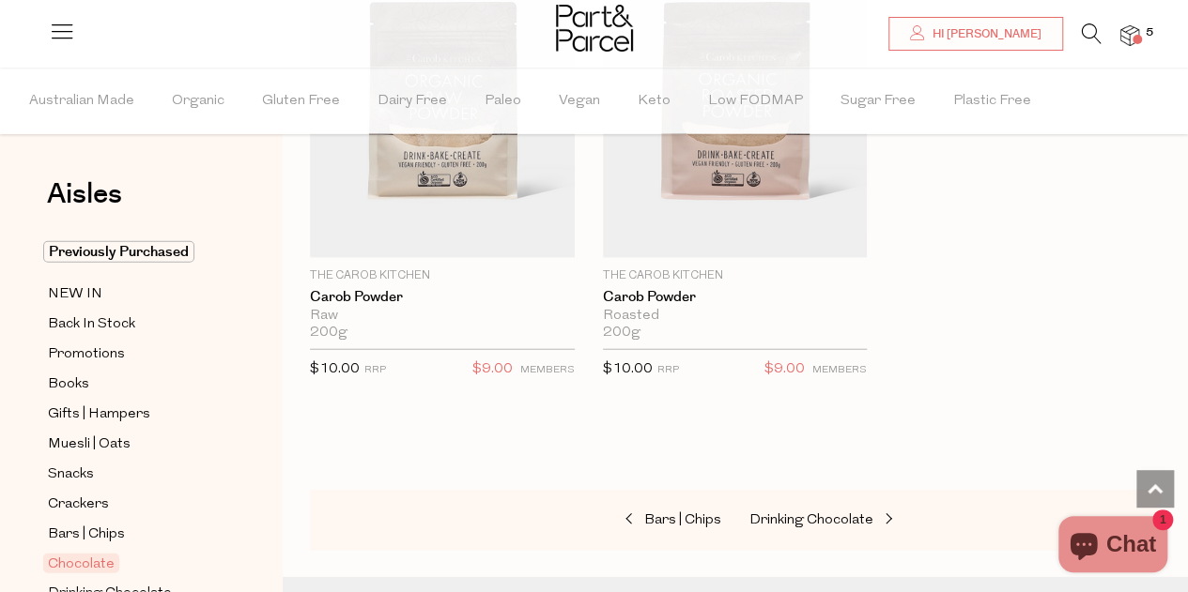
scroll to position [9389, 0]
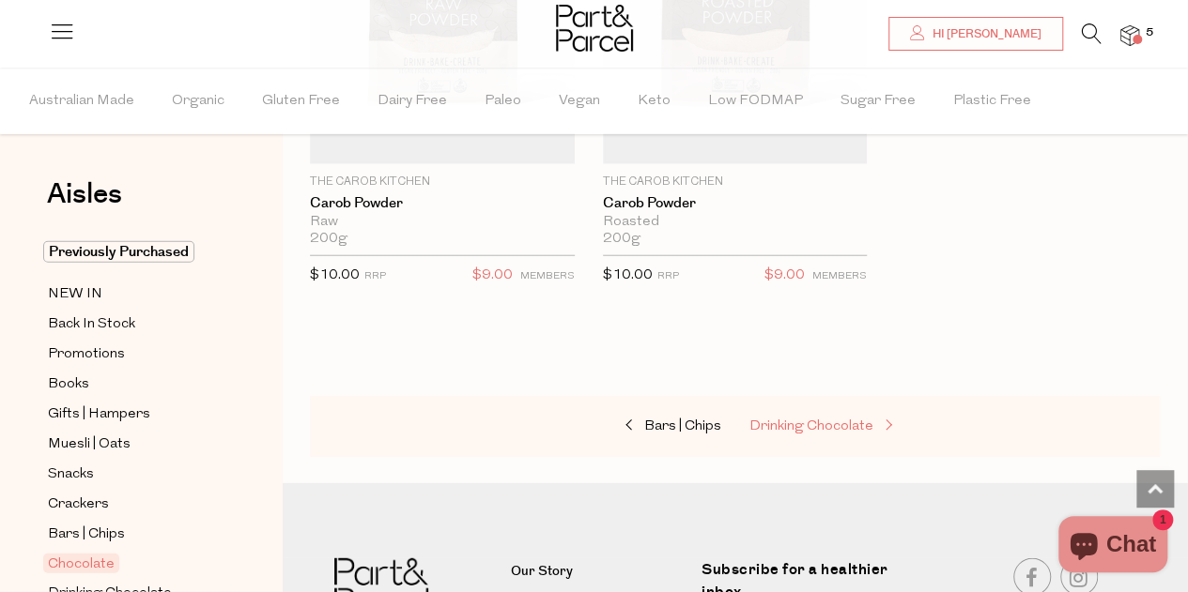
click at [773, 420] on span "Drinking Chocolate" at bounding box center [811, 427] width 124 height 14
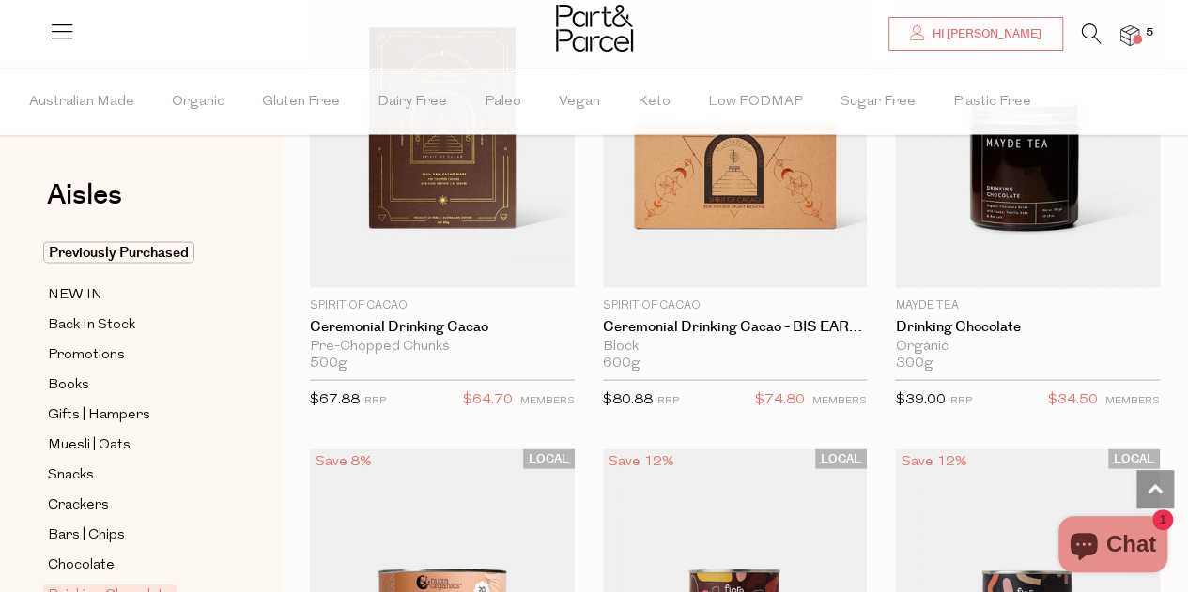
scroll to position [1596, 0]
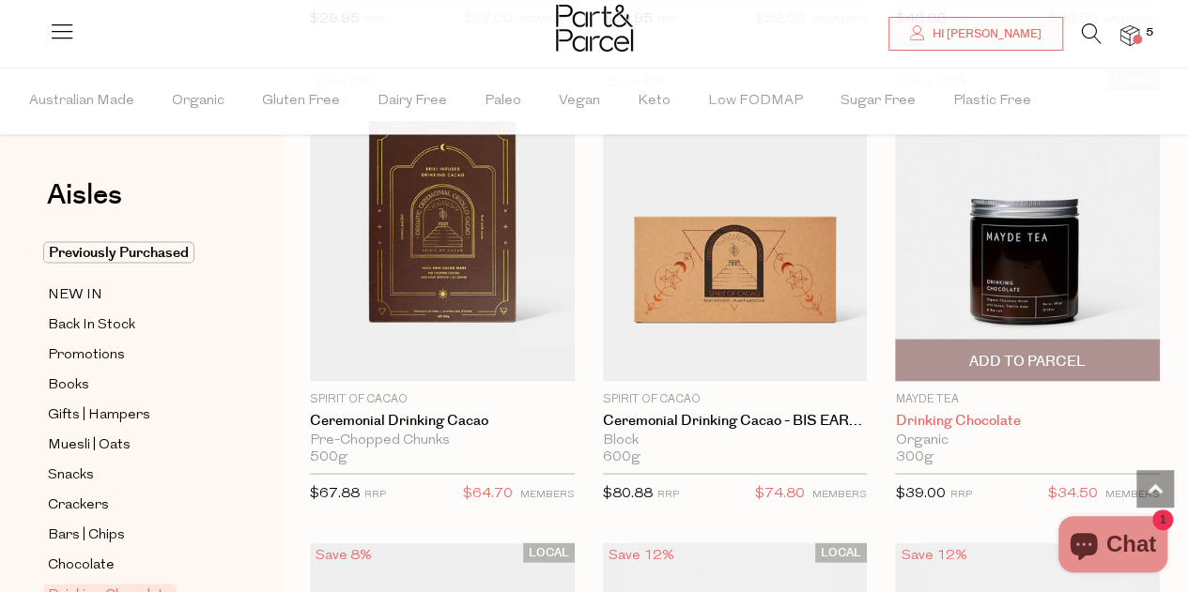
click at [954, 412] on link "Drinking Chocolate" at bounding box center [1027, 420] width 265 height 17
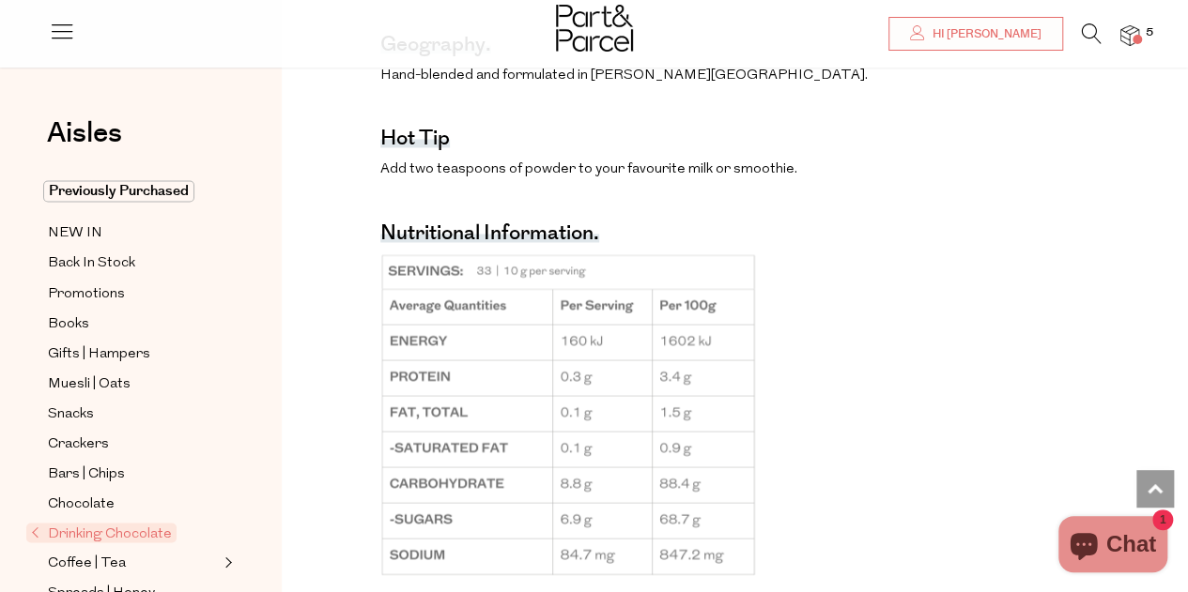
scroll to position [1596, 0]
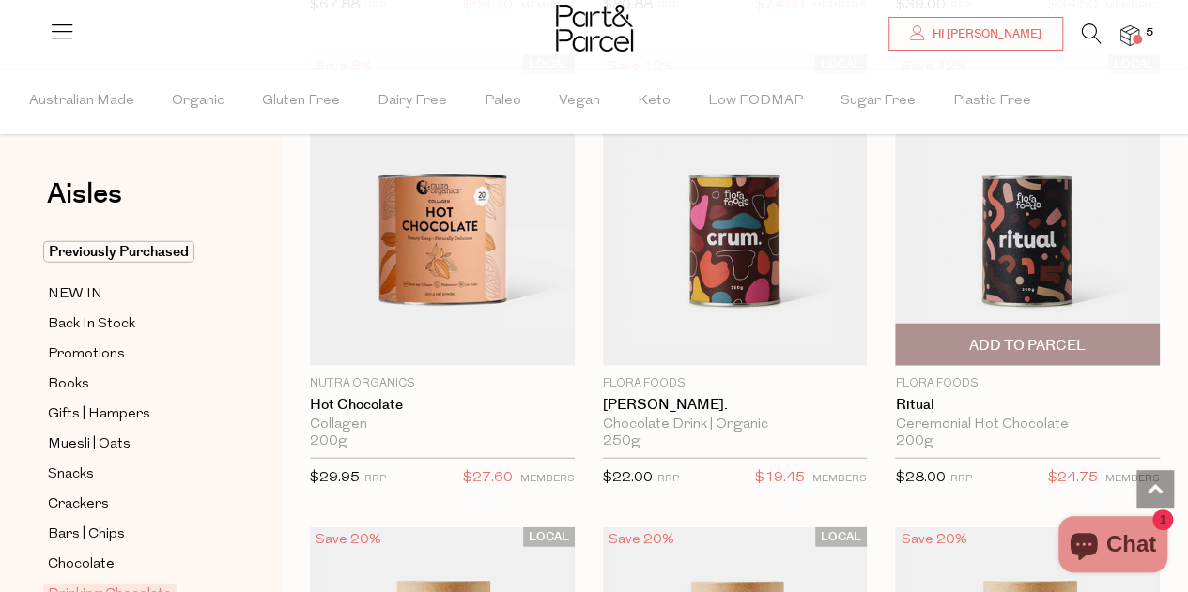
scroll to position [2043, 0]
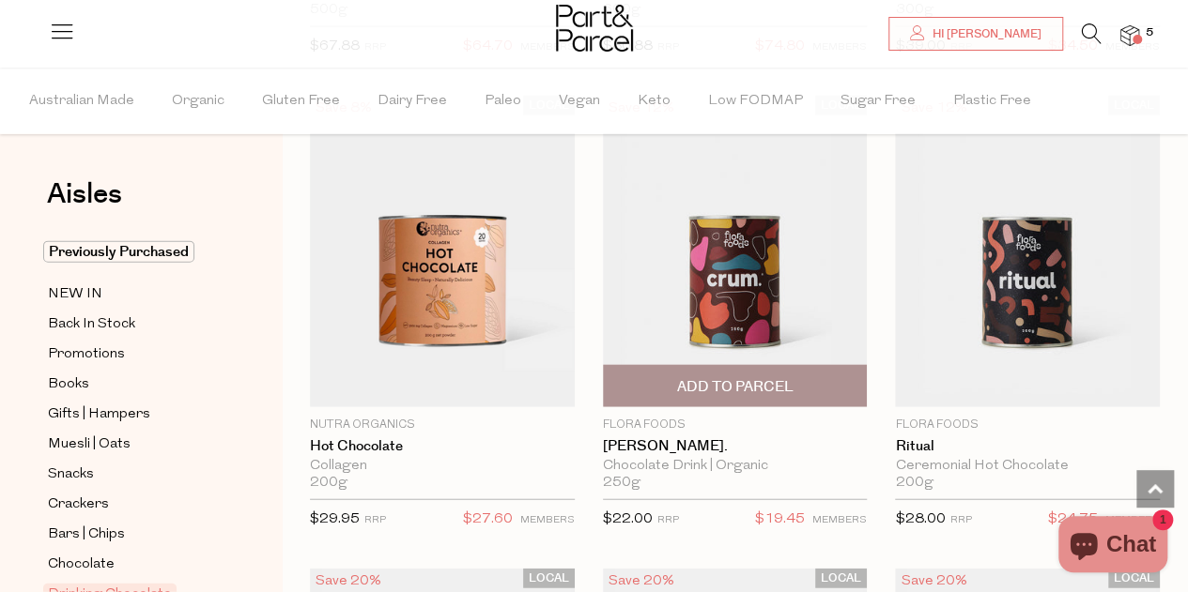
click at [727, 278] on img at bounding box center [735, 252] width 265 height 312
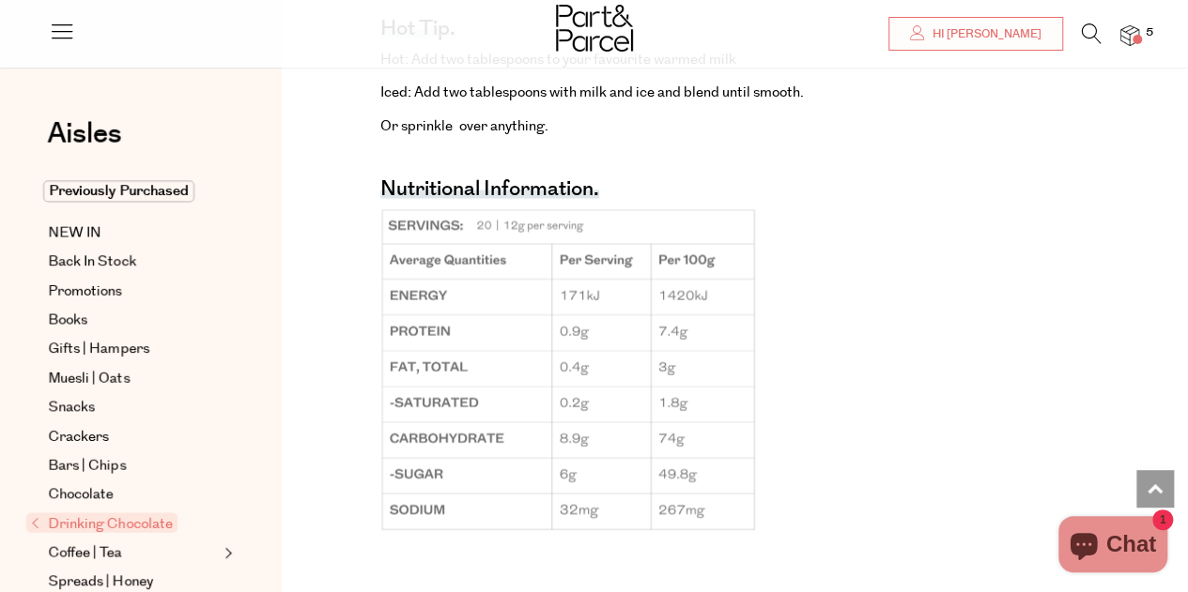
scroll to position [1496, 0]
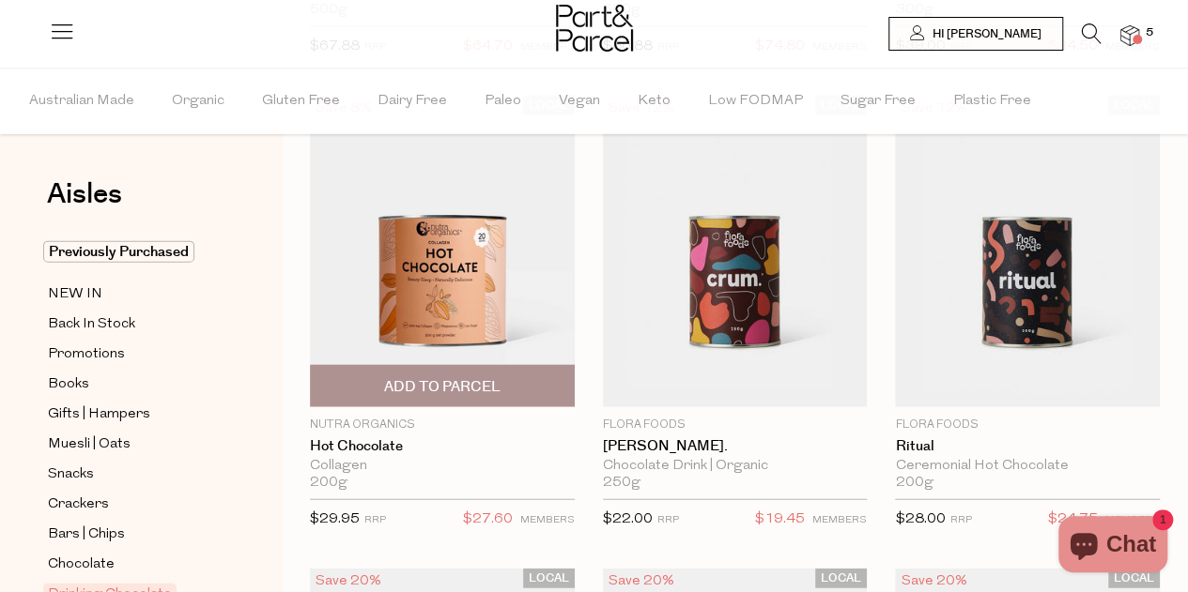
click at [438, 274] on img at bounding box center [442, 252] width 265 height 312
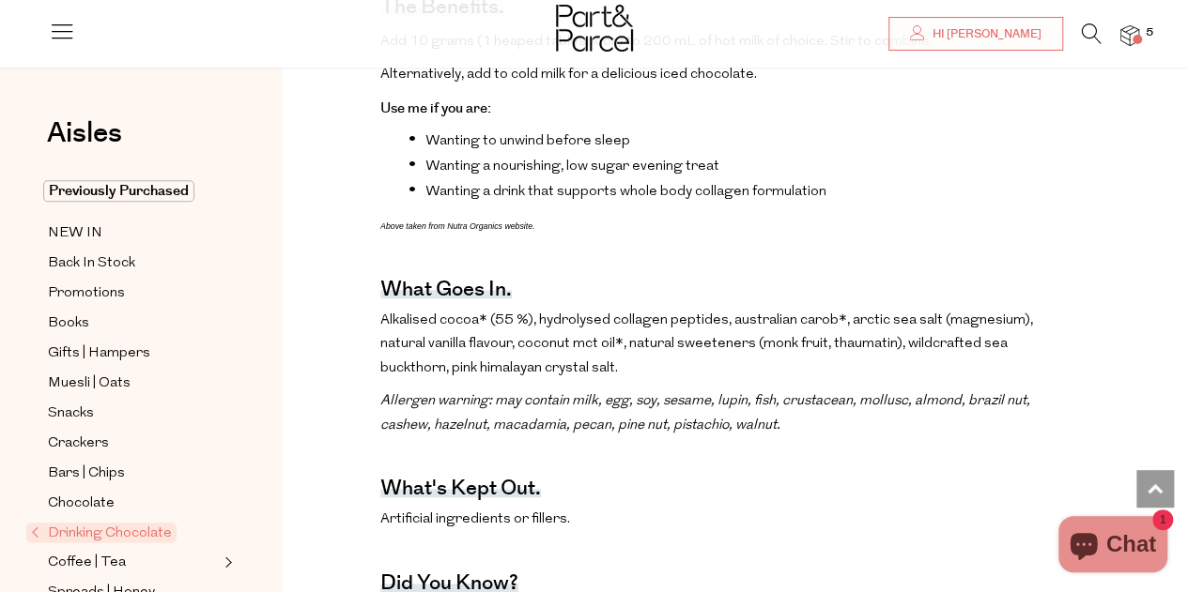
scroll to position [765, 0]
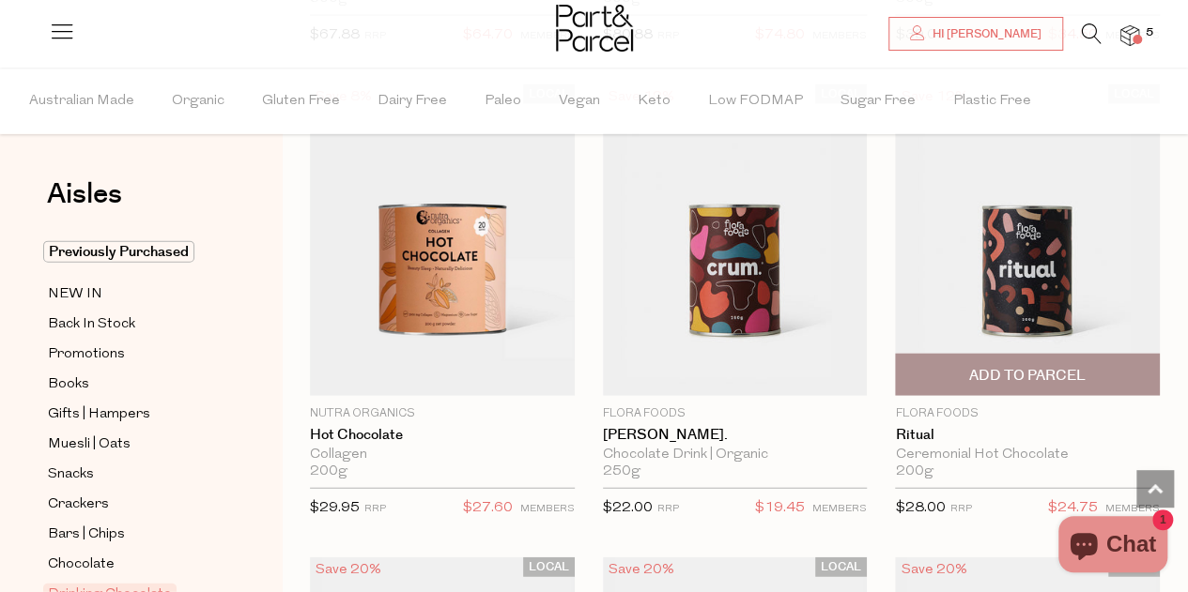
scroll to position [2043, 0]
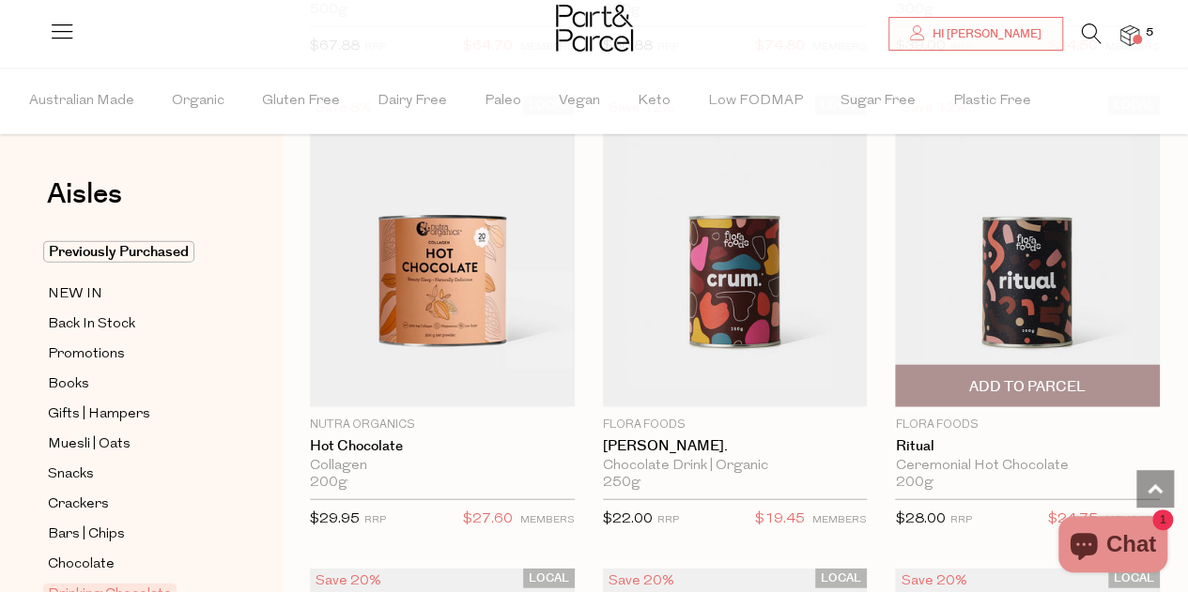
click at [1020, 262] on img at bounding box center [1027, 252] width 265 height 312
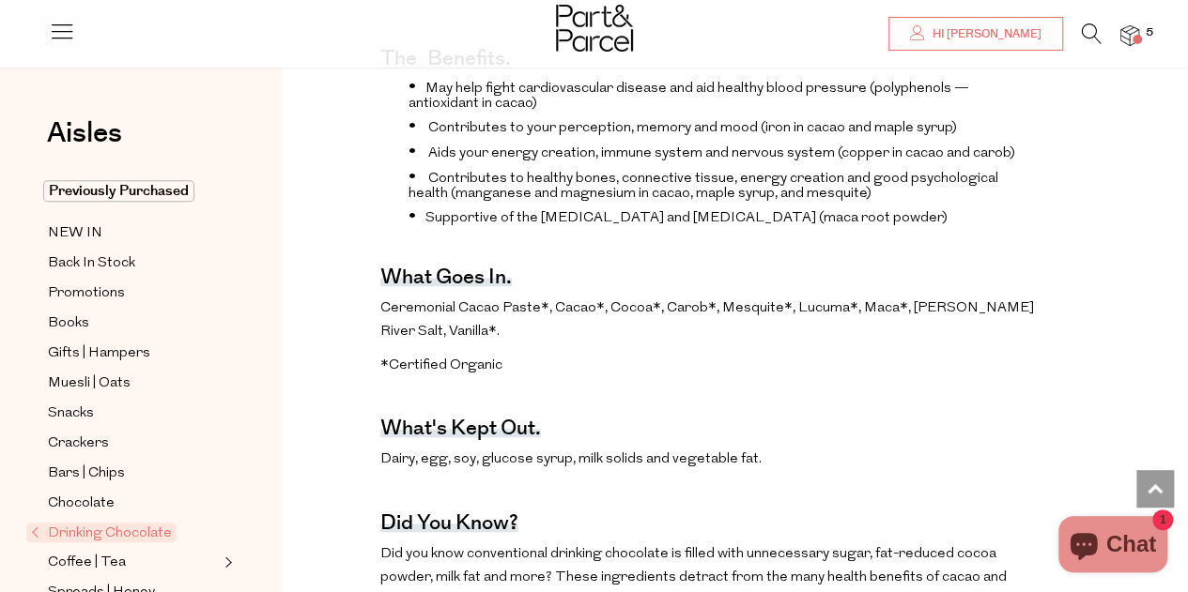
scroll to position [751, 0]
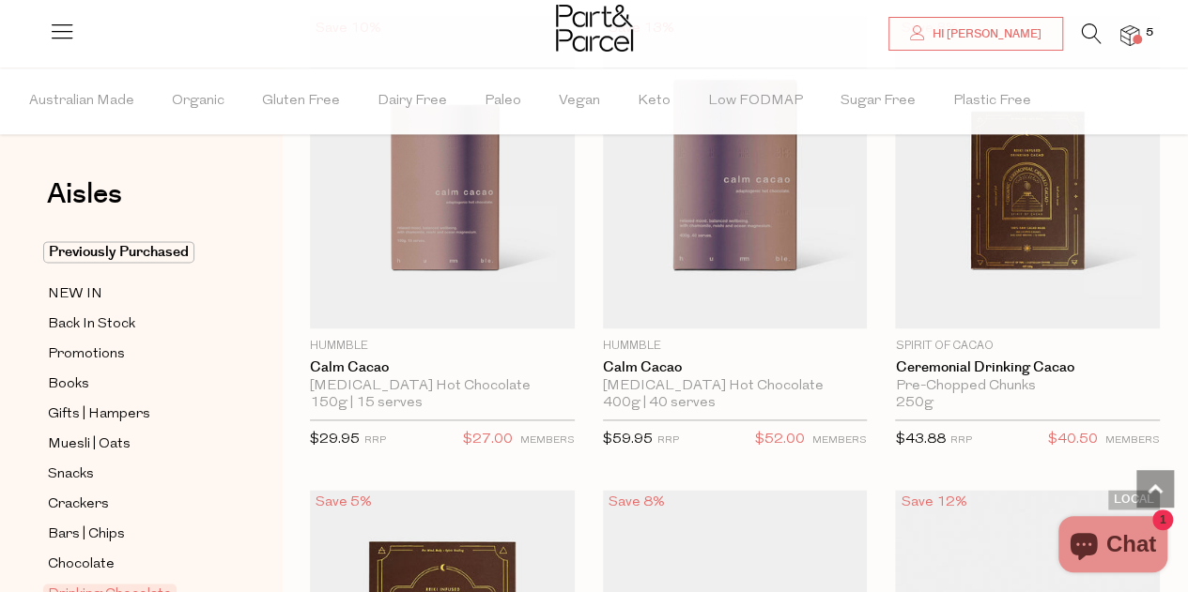
scroll to position [1082, 0]
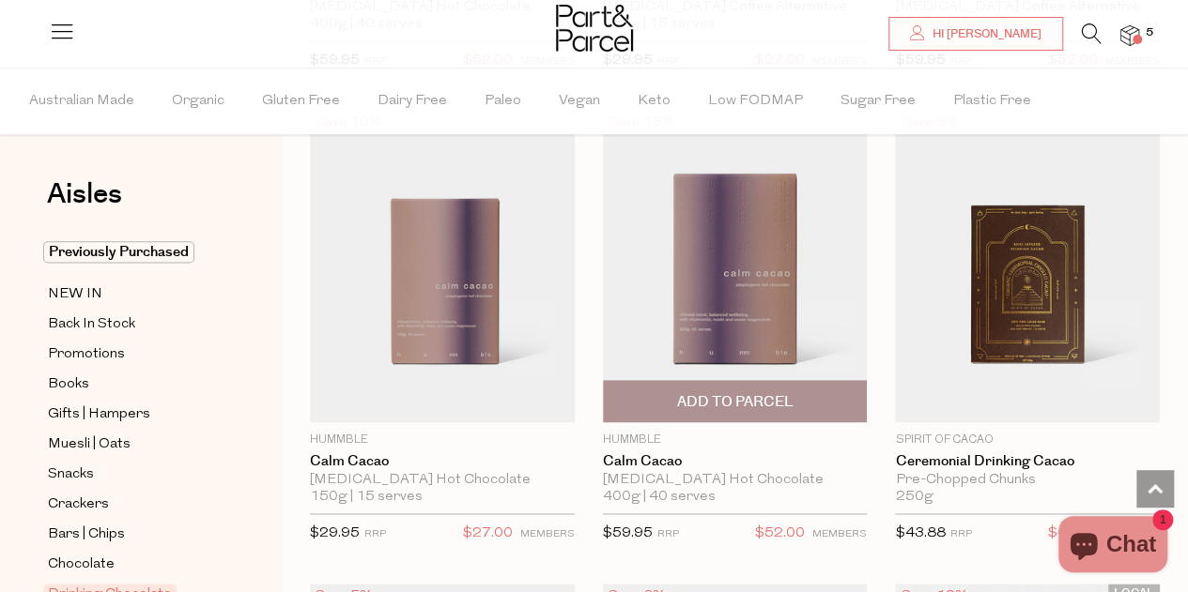
click at [742, 249] on img at bounding box center [735, 266] width 265 height 312
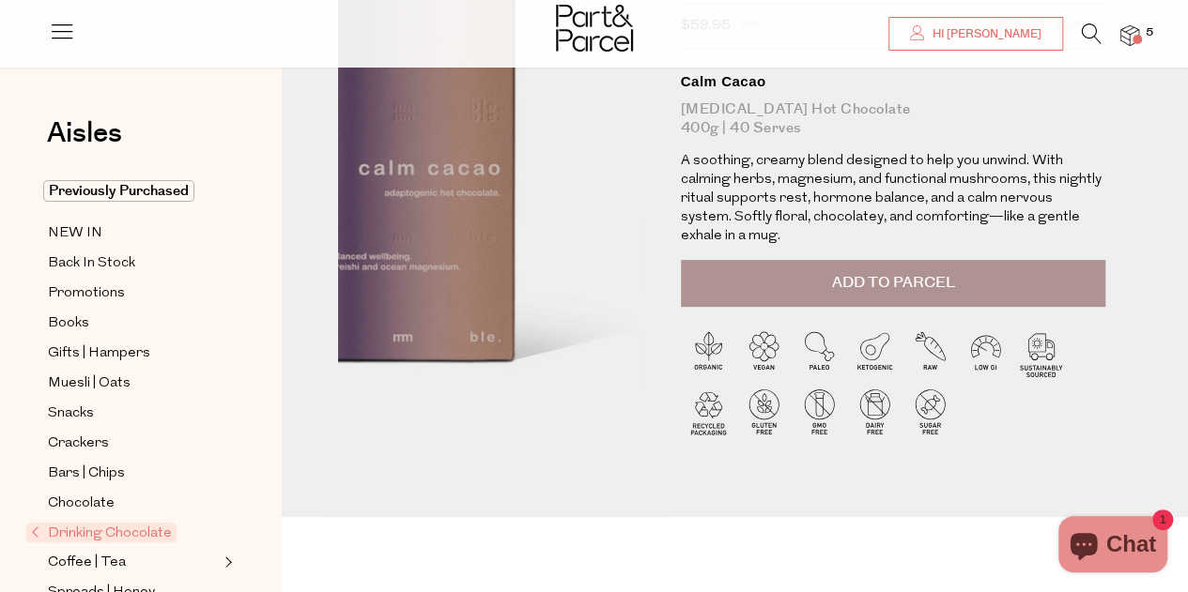
scroll to position [188, 0]
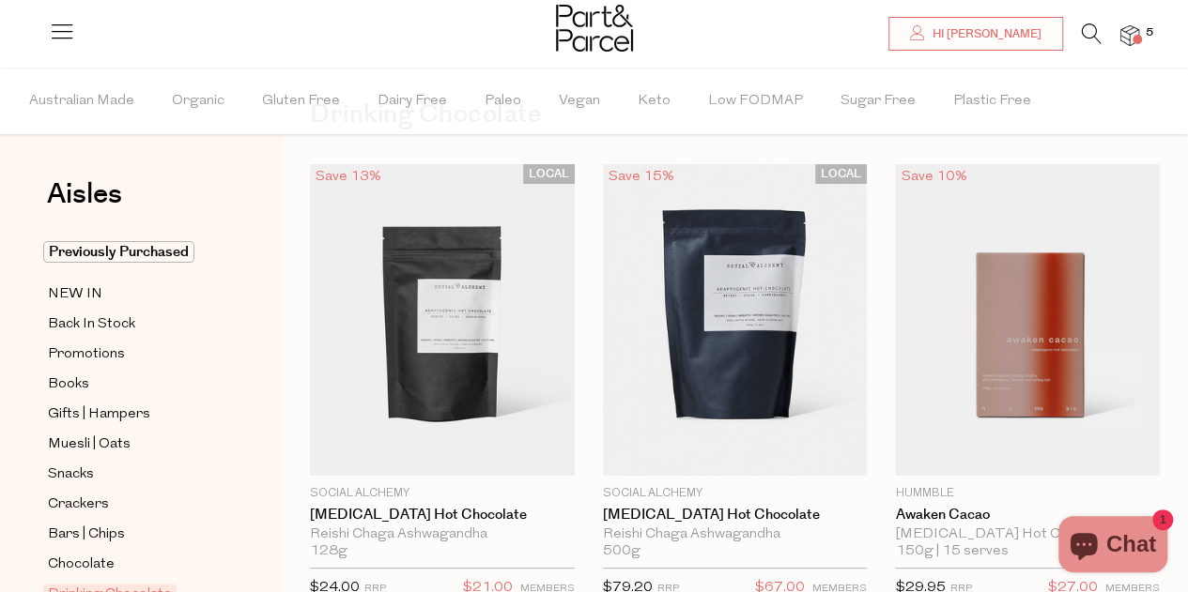
scroll to position [108, 0]
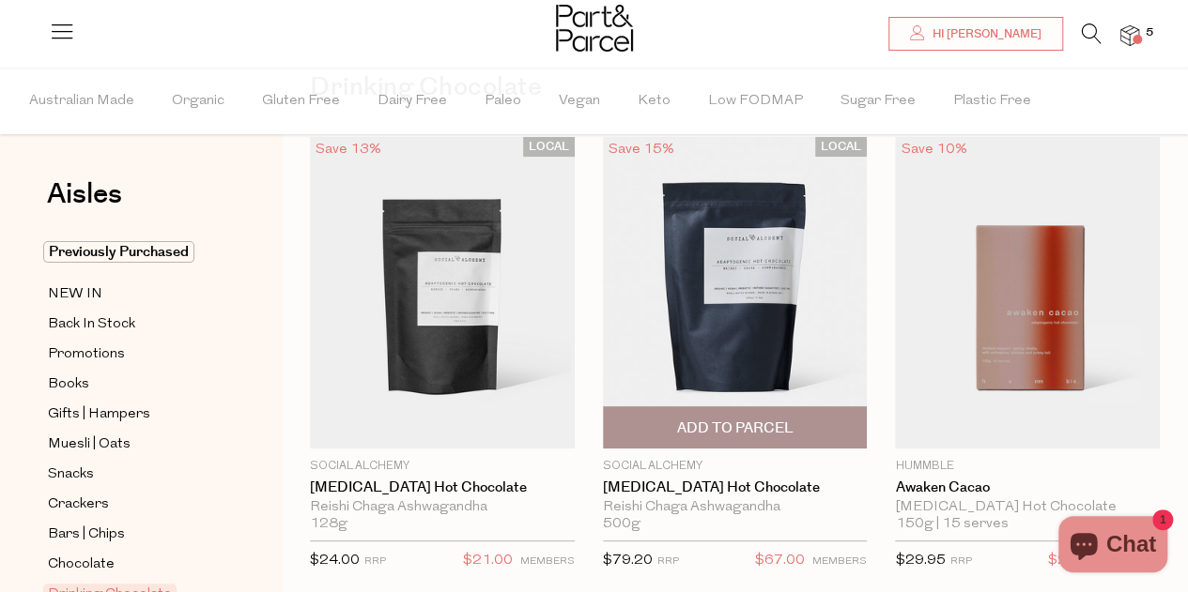
click at [721, 298] on img at bounding box center [735, 293] width 265 height 312
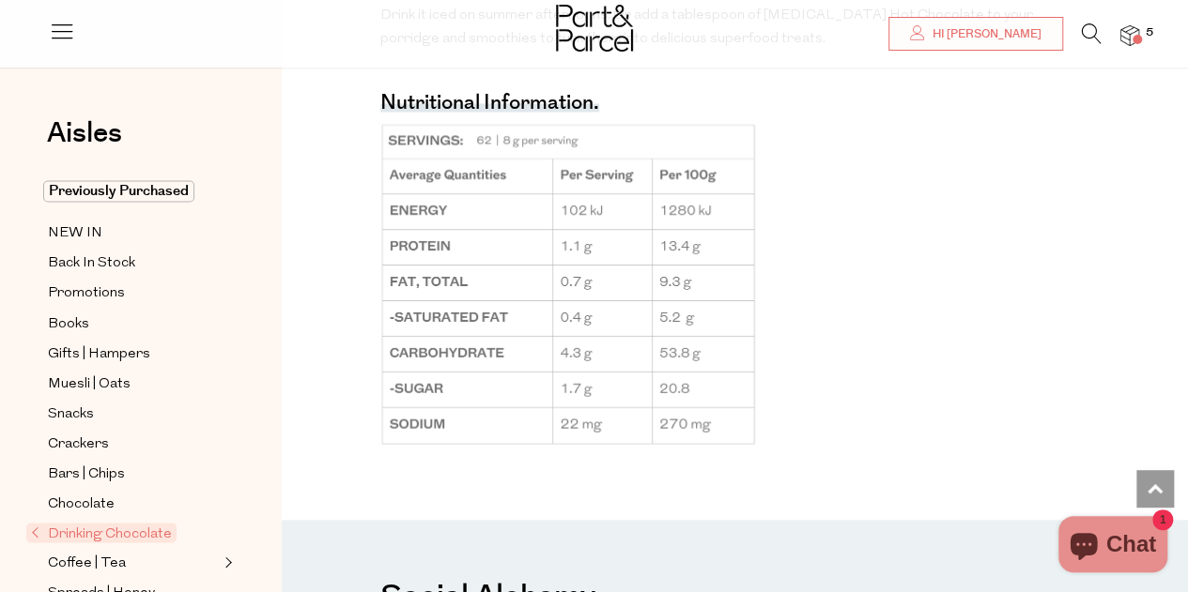
scroll to position [1502, 0]
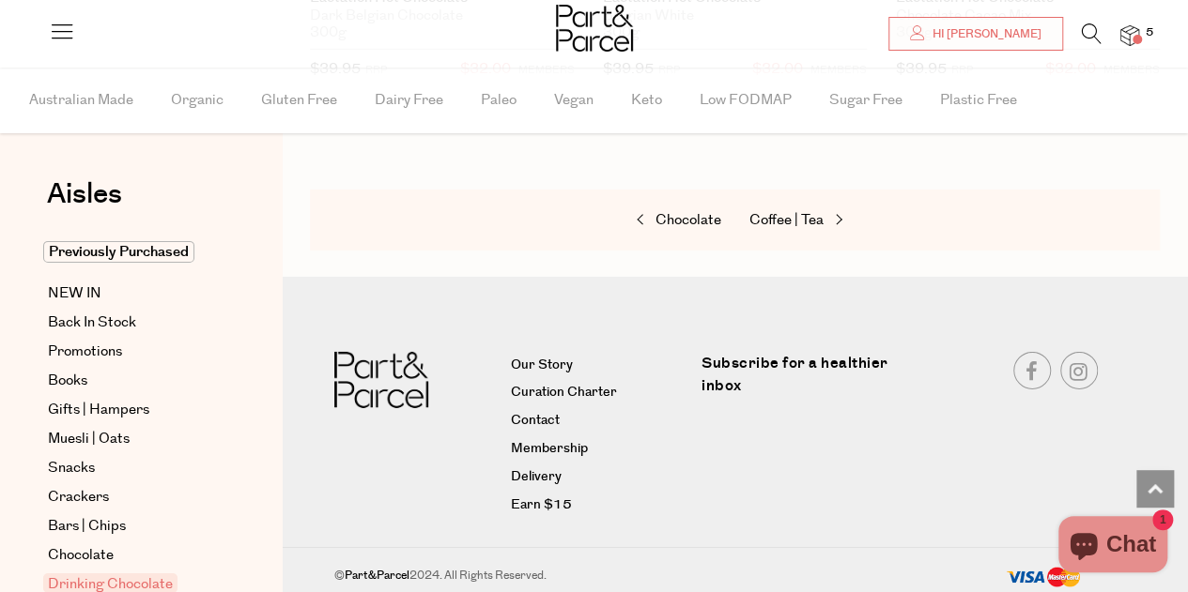
scroll to position [2927, 0]
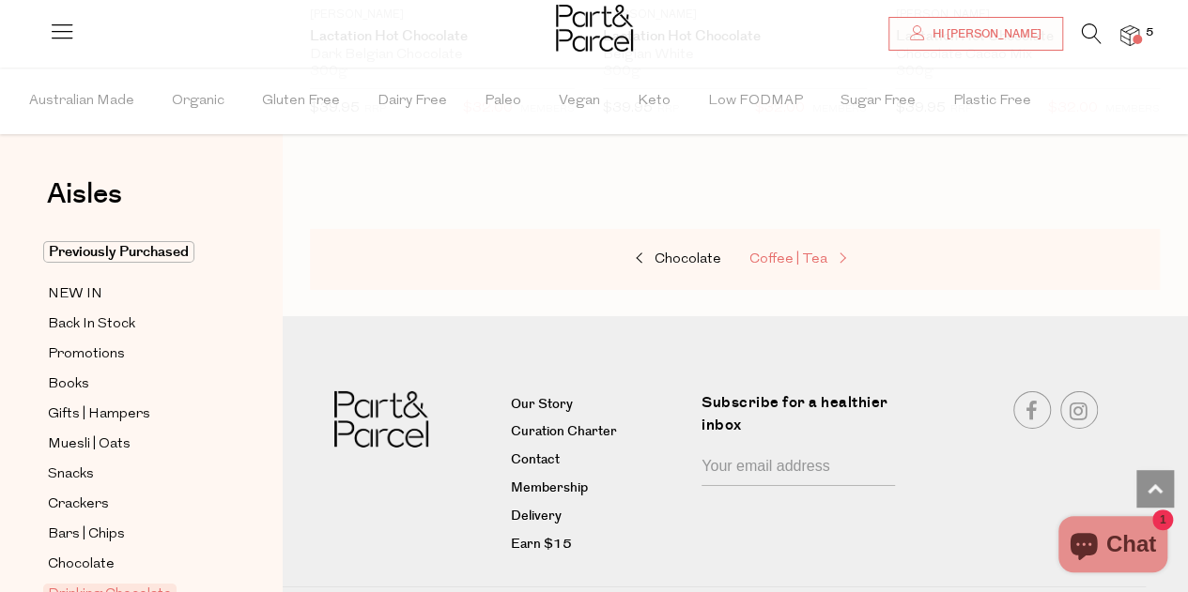
click at [783, 253] on span "Coffee | Tea" at bounding box center [788, 260] width 78 height 14
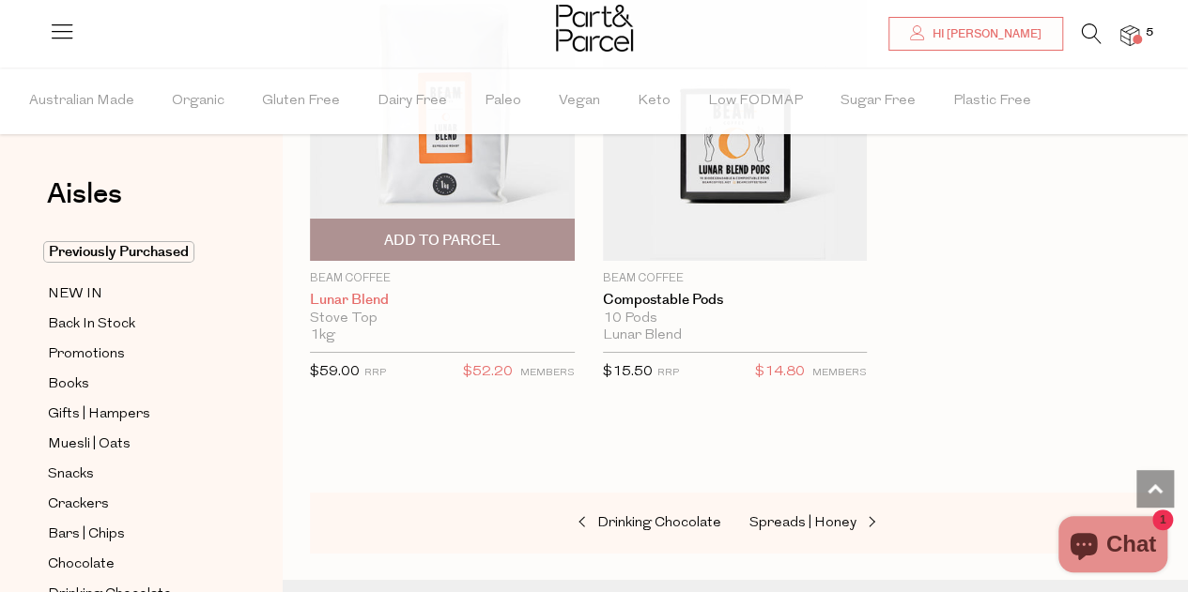
scroll to position [14177, 0]
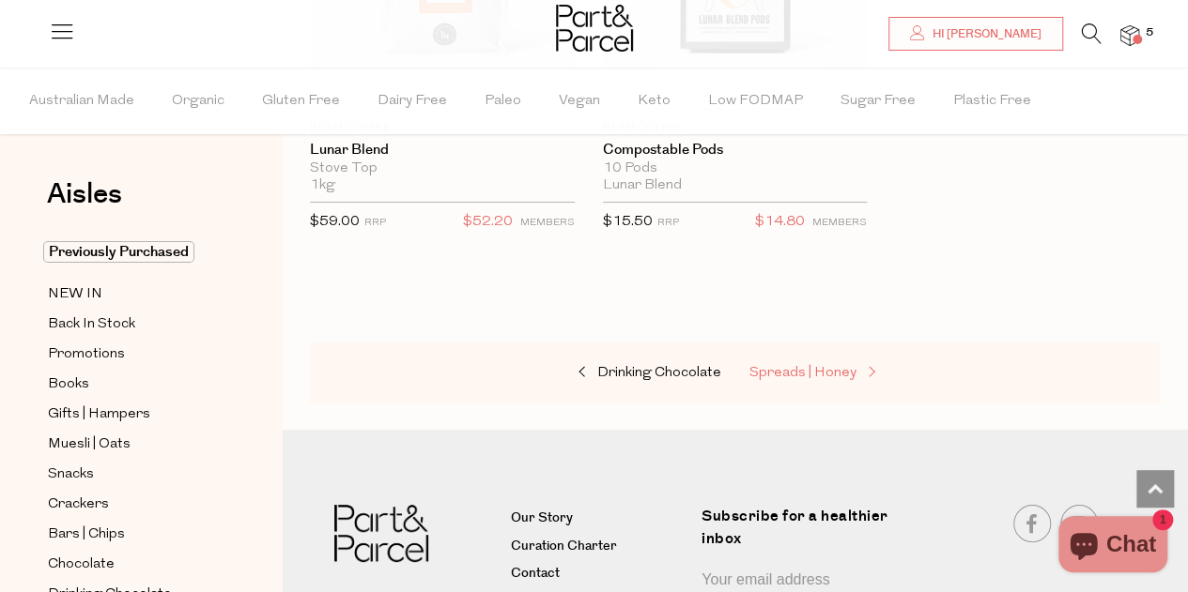
click at [756, 366] on span "Spreads | Honey" at bounding box center [802, 373] width 107 height 14
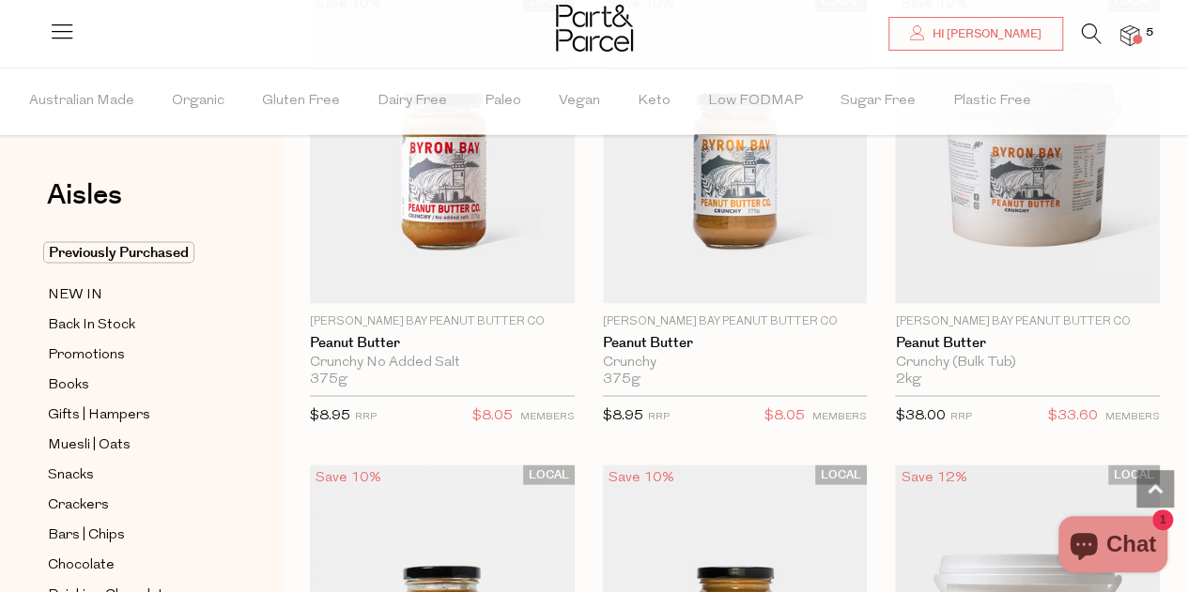
scroll to position [1690, 0]
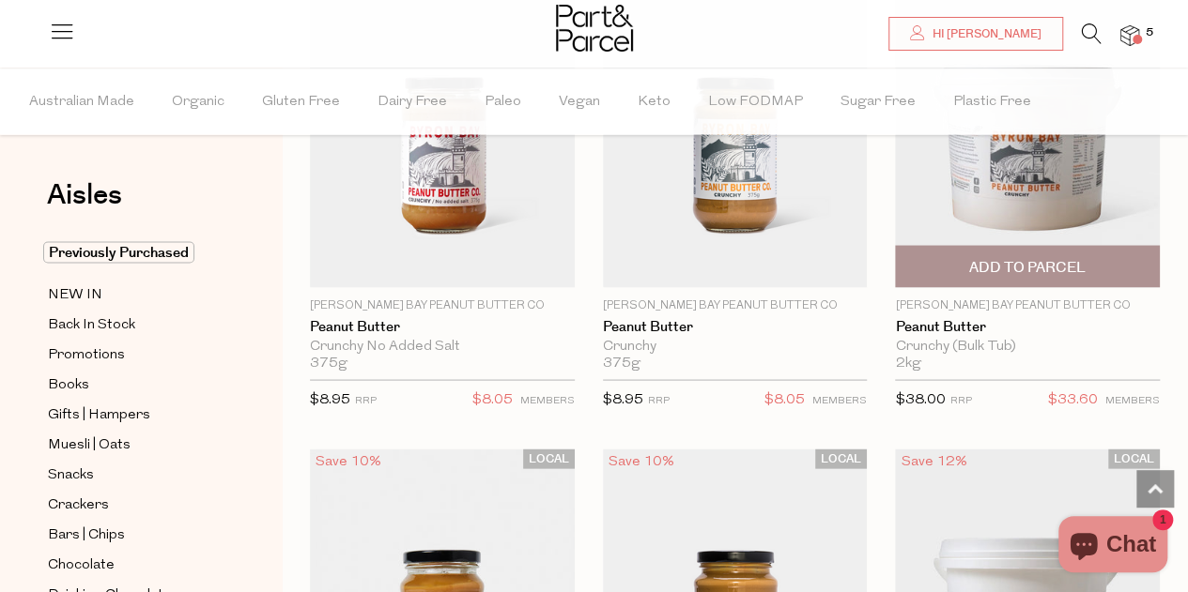
click at [1045, 257] on span "Add To Parcel" at bounding box center [1027, 267] width 116 height 20
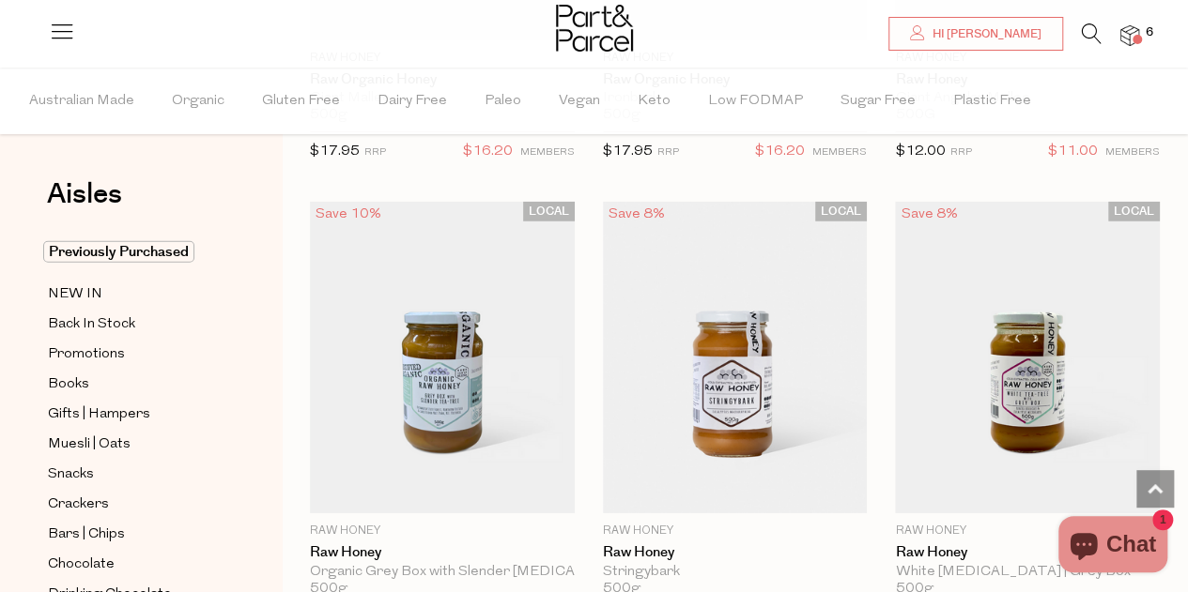
scroll to position [6197, 0]
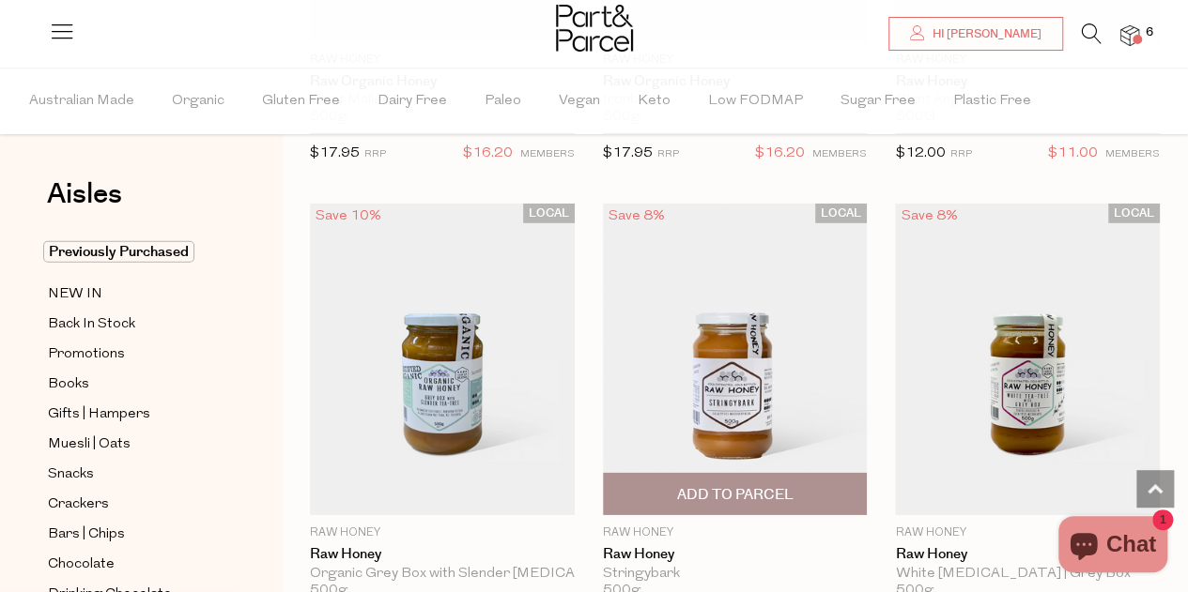
click at [756, 343] on img at bounding box center [735, 360] width 265 height 312
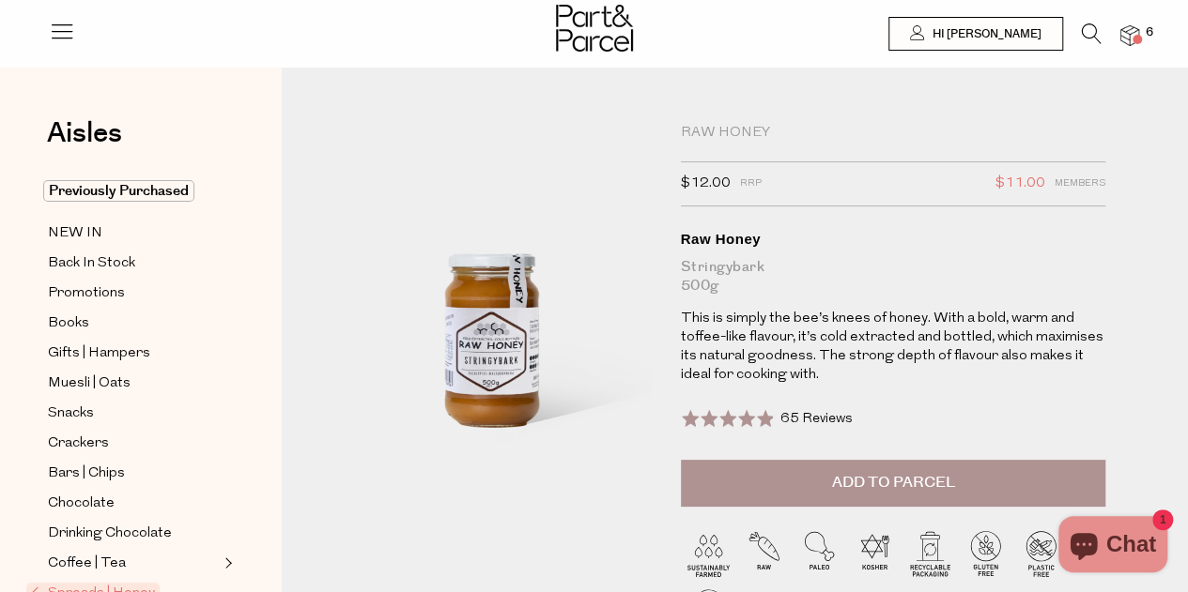
click at [773, 484] on button "Add to Parcel" at bounding box center [893, 483] width 425 height 47
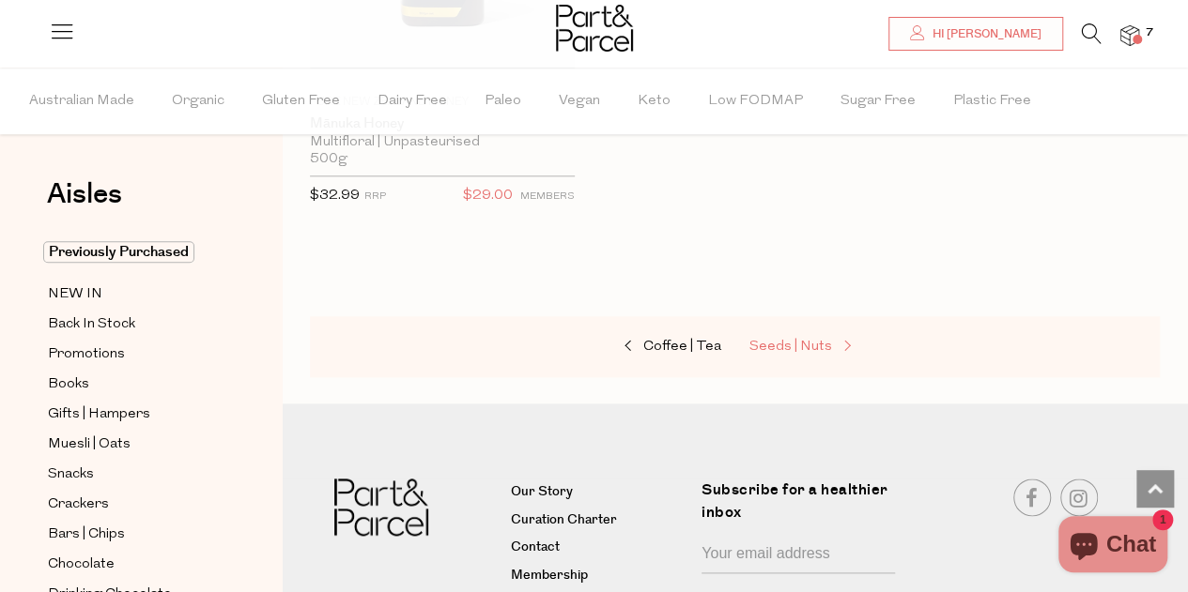
click at [764, 340] on span "Seeds | Nuts" at bounding box center [790, 347] width 83 height 14
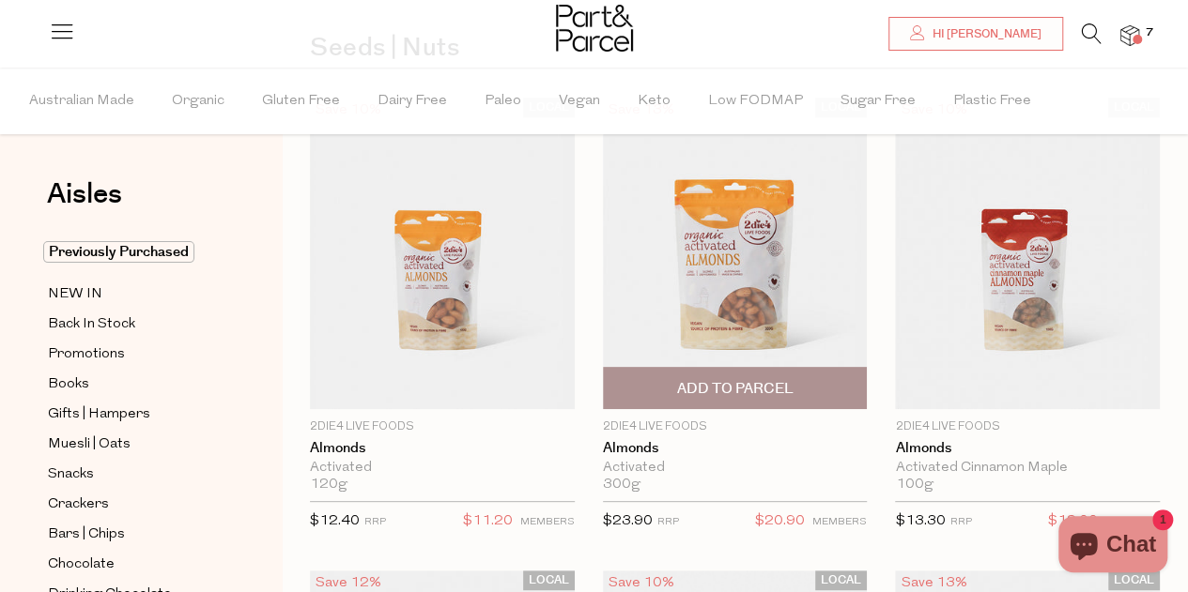
scroll to position [188, 0]
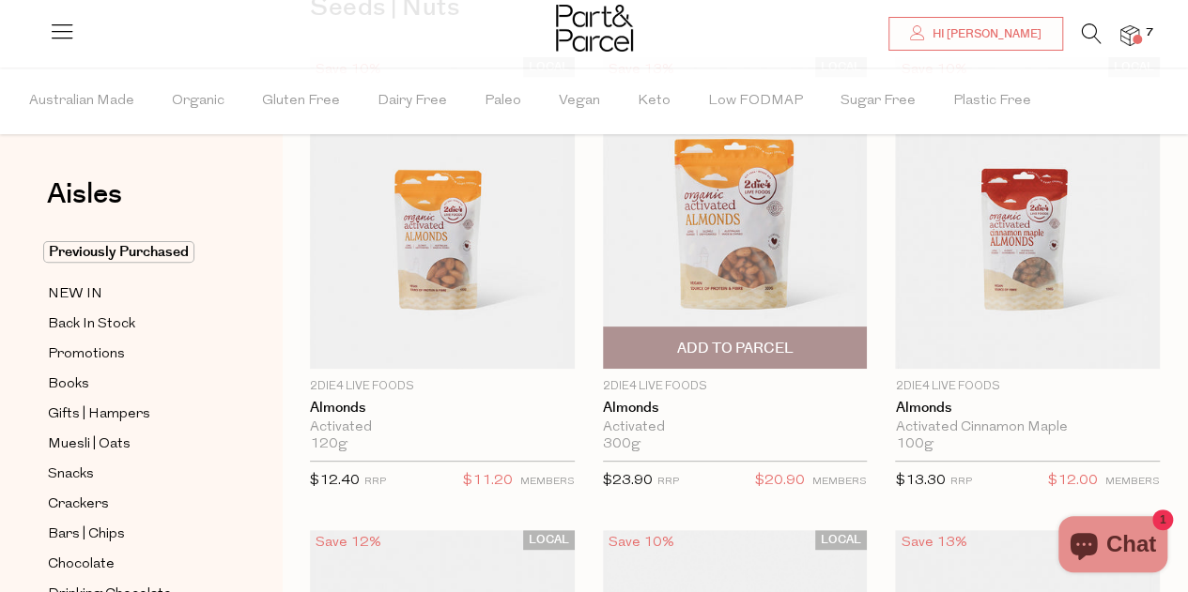
click at [745, 347] on span "Add To Parcel" at bounding box center [734, 349] width 116 height 20
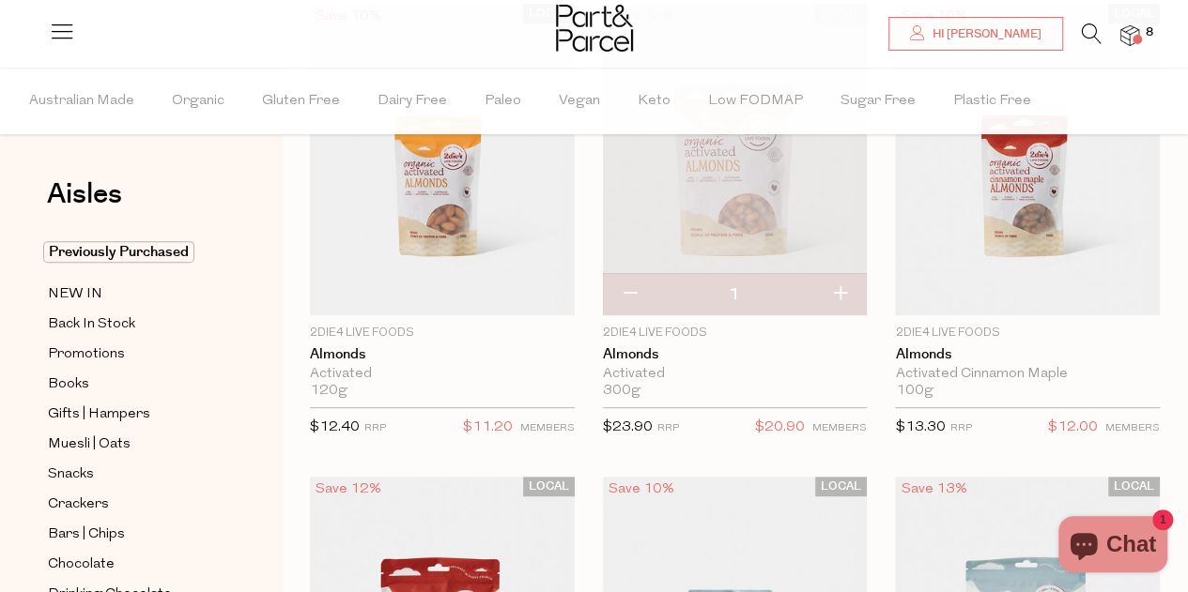
scroll to position [282, 0]
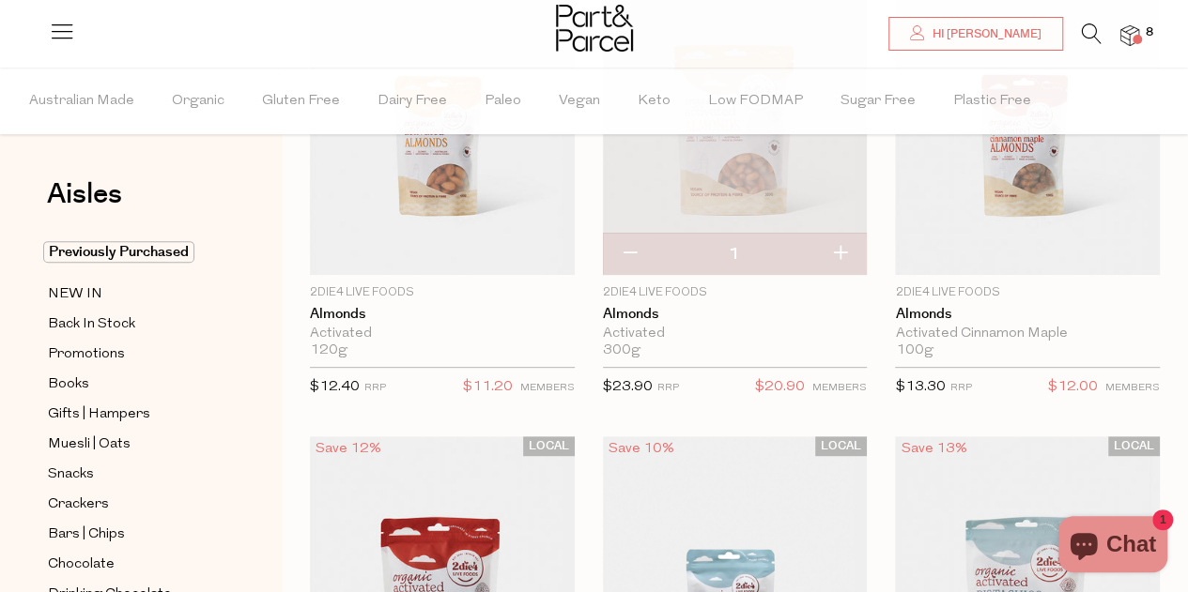
click at [630, 258] on button "button" at bounding box center [630, 254] width 54 height 41
type input "0"
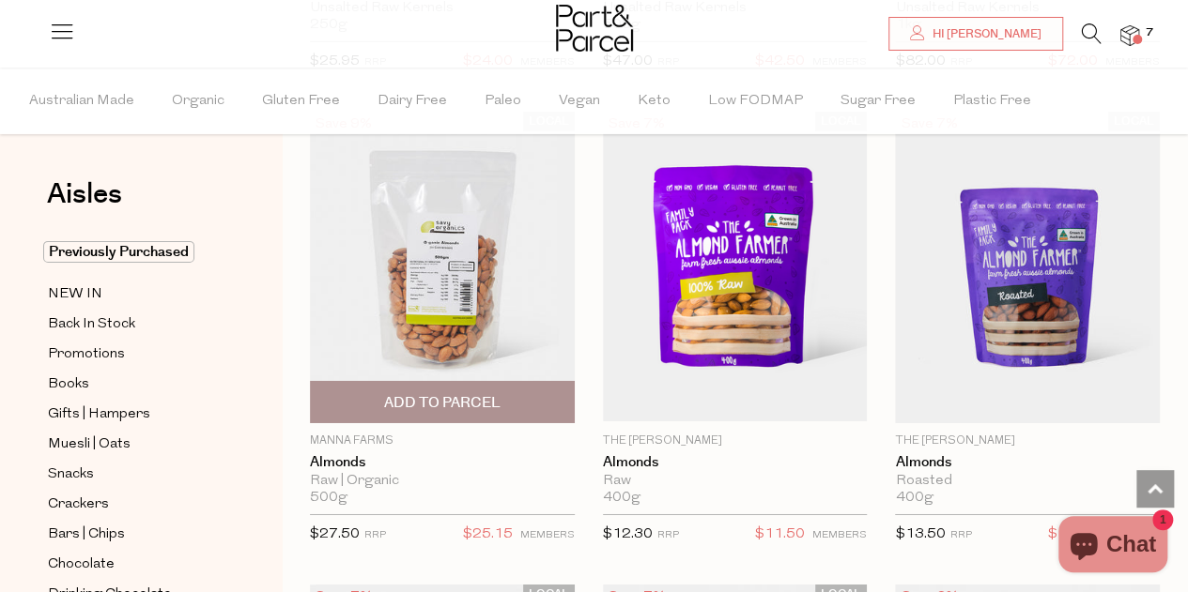
scroll to position [3004, 0]
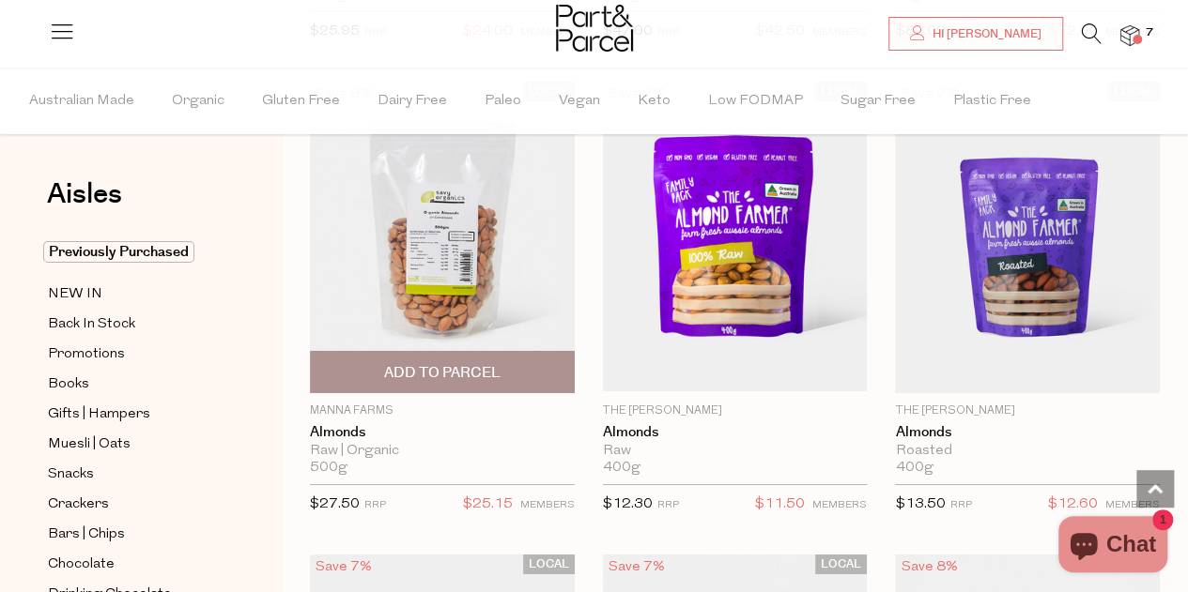
click at [453, 366] on span "Add To Parcel" at bounding box center [442, 373] width 116 height 20
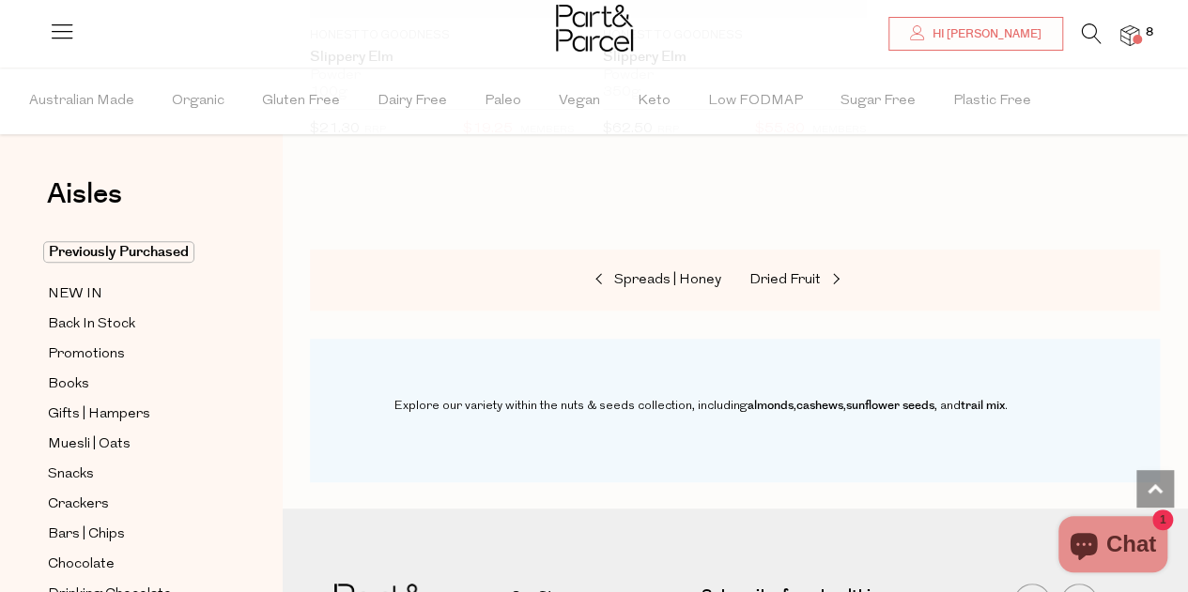
scroll to position [7699, 0]
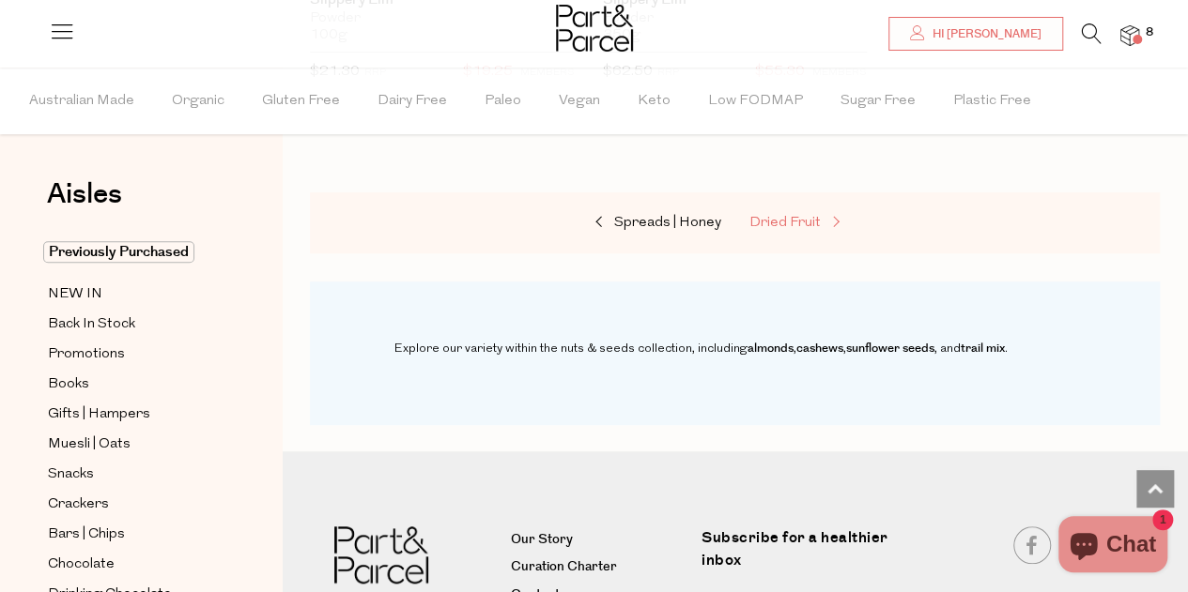
click at [806, 216] on span "Dried Fruit" at bounding box center [784, 223] width 71 height 14
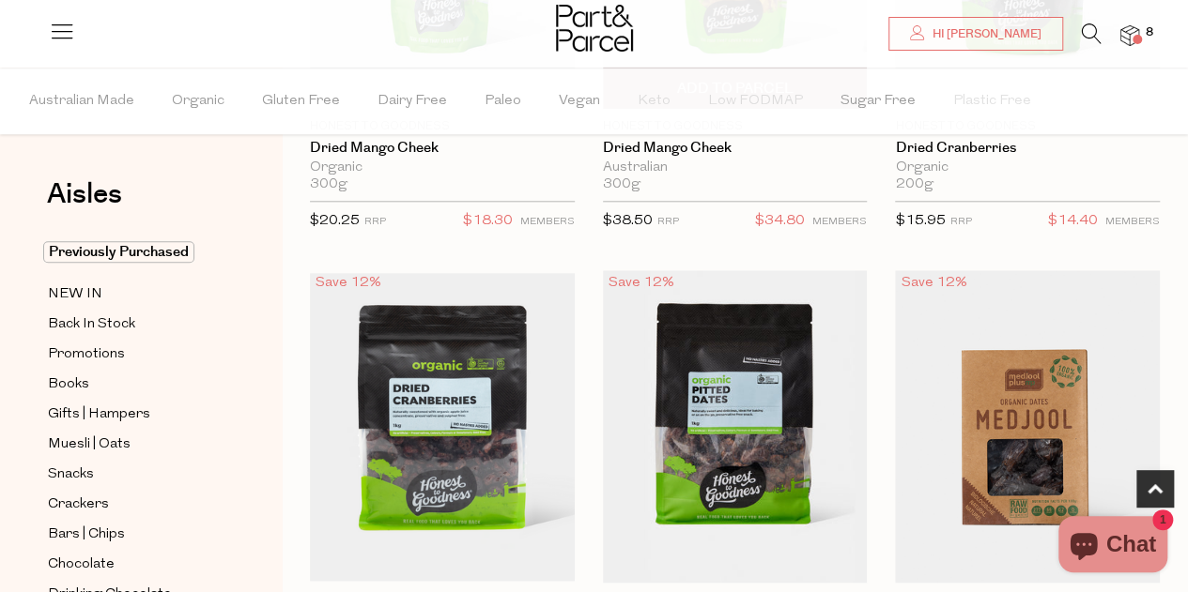
scroll to position [939, 0]
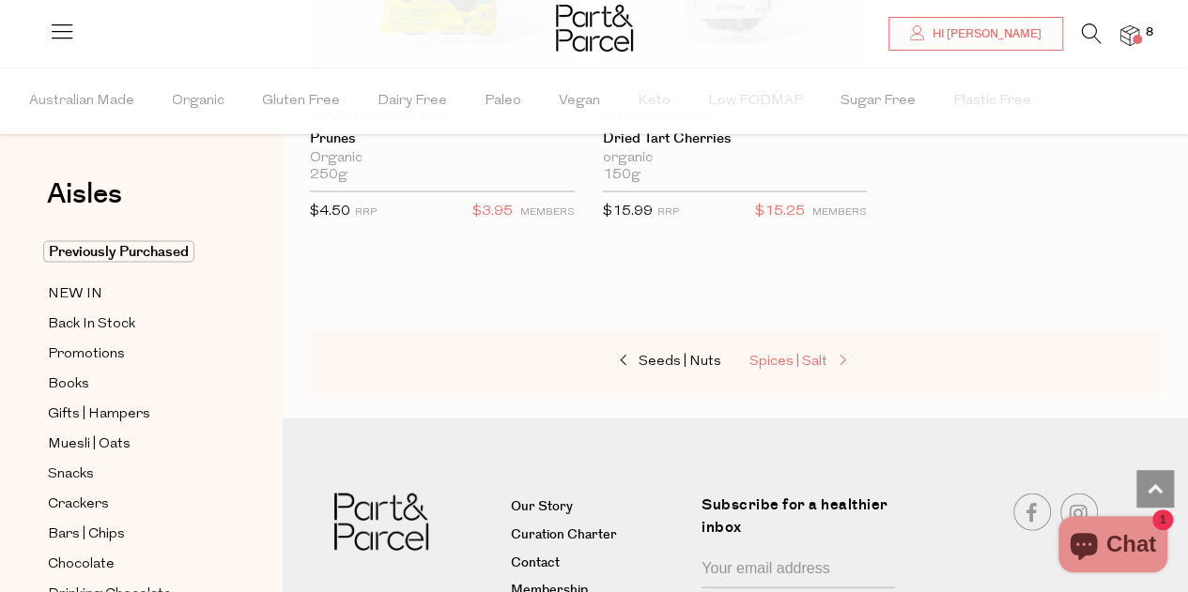
click at [791, 357] on span "Spices | Salt" at bounding box center [788, 362] width 78 height 14
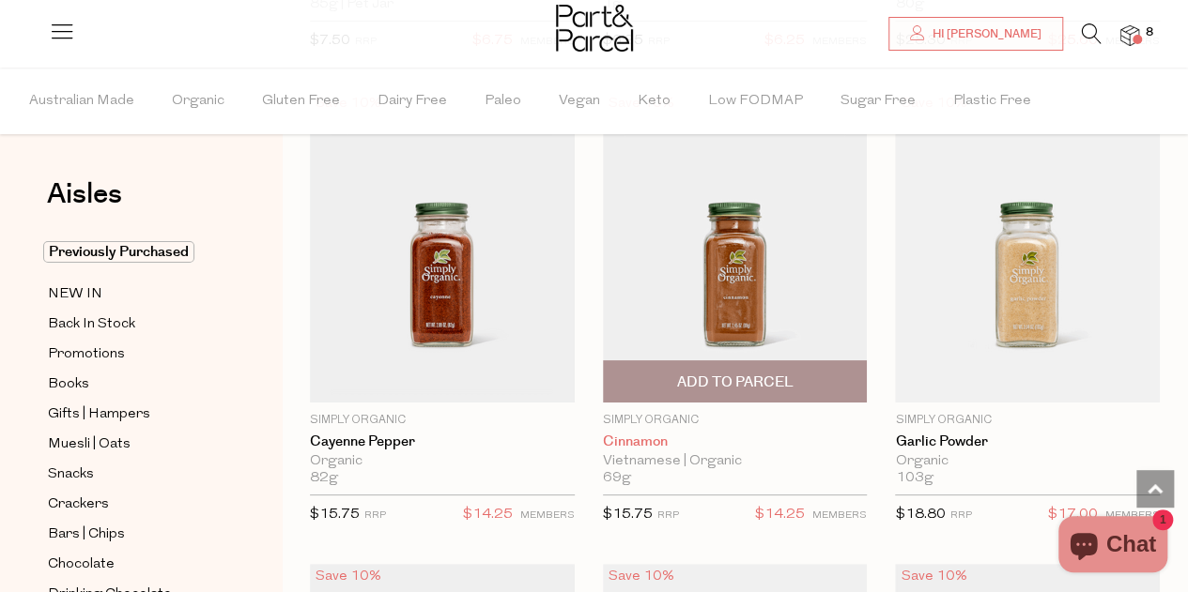
scroll to position [3474, 0]
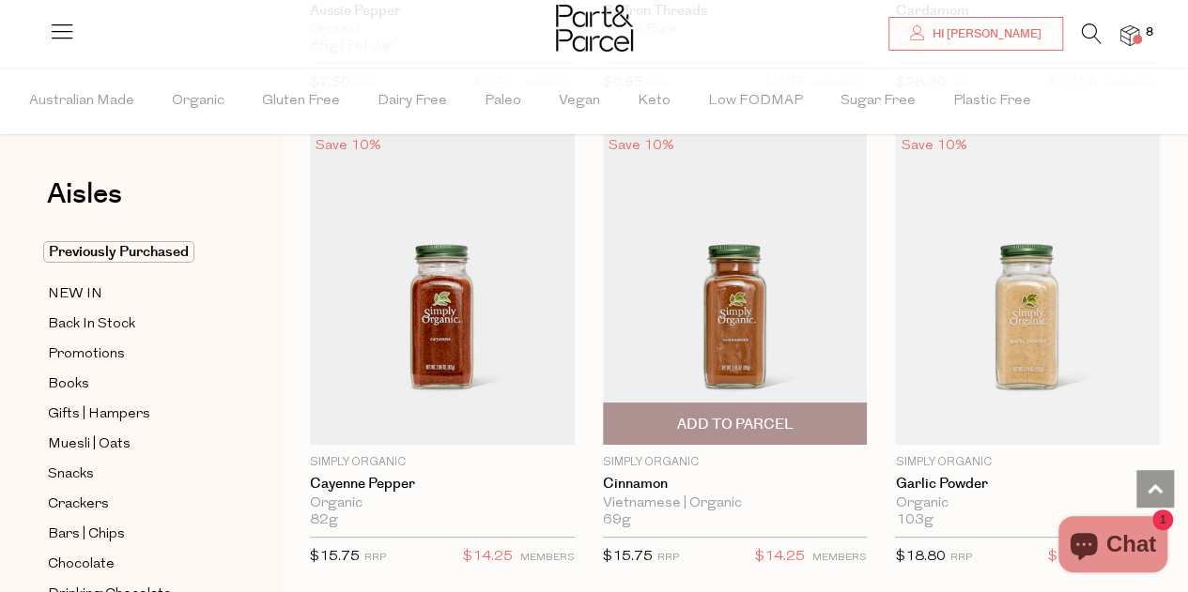
click at [759, 415] on span "Add To Parcel" at bounding box center [734, 425] width 116 height 20
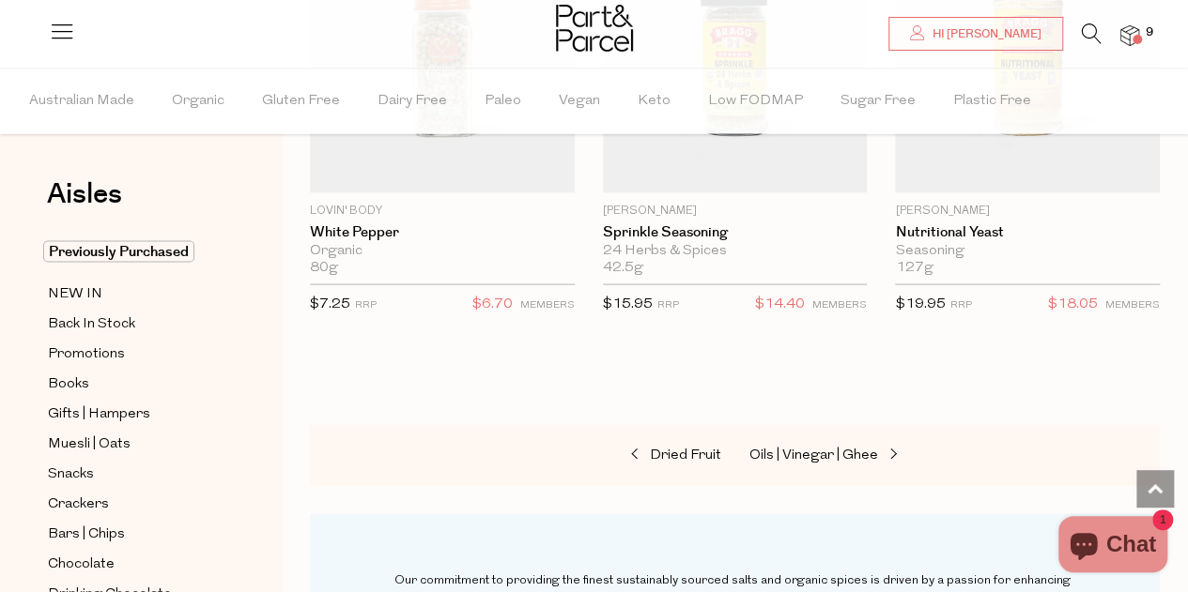
scroll to position [9013, 0]
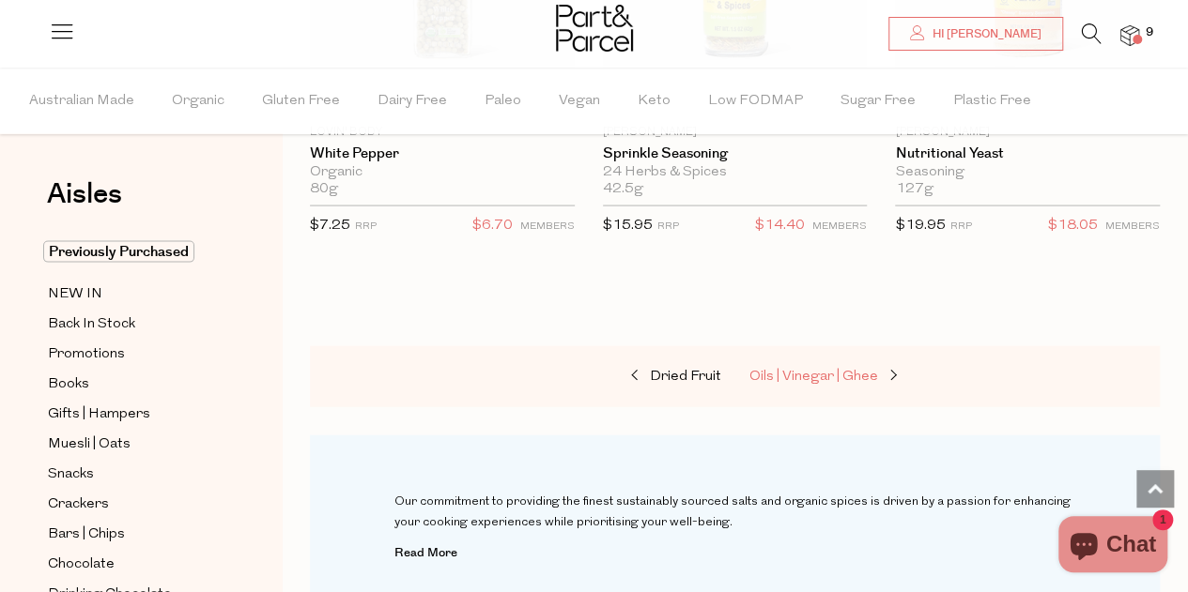
click at [804, 370] on span "Oils | Vinegar | Ghee" at bounding box center [813, 377] width 129 height 14
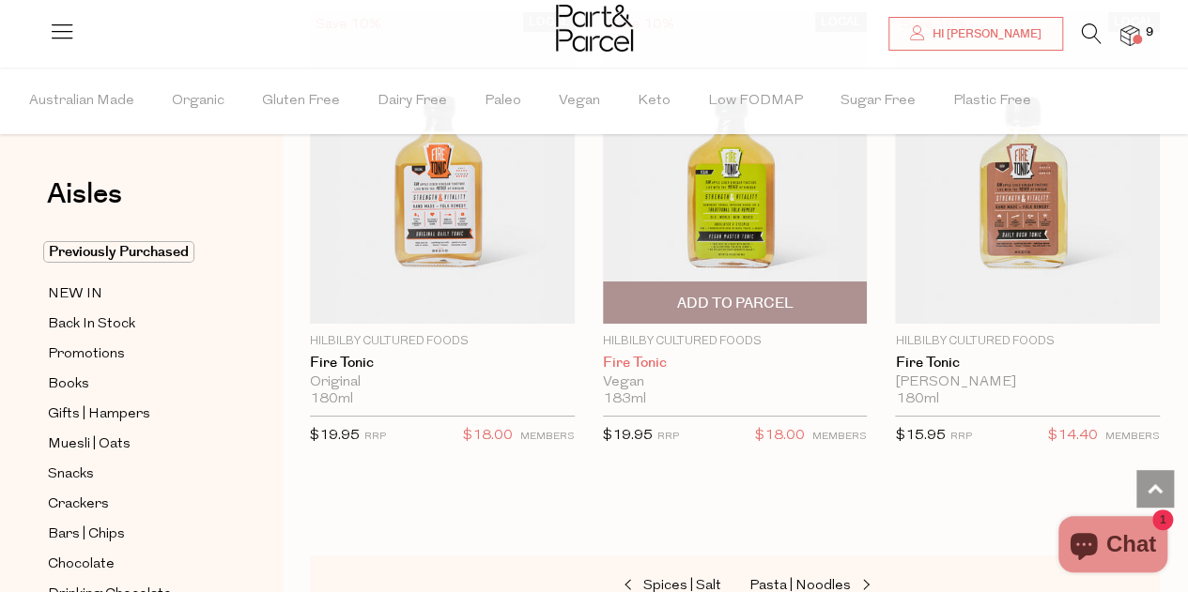
scroll to position [6864, 0]
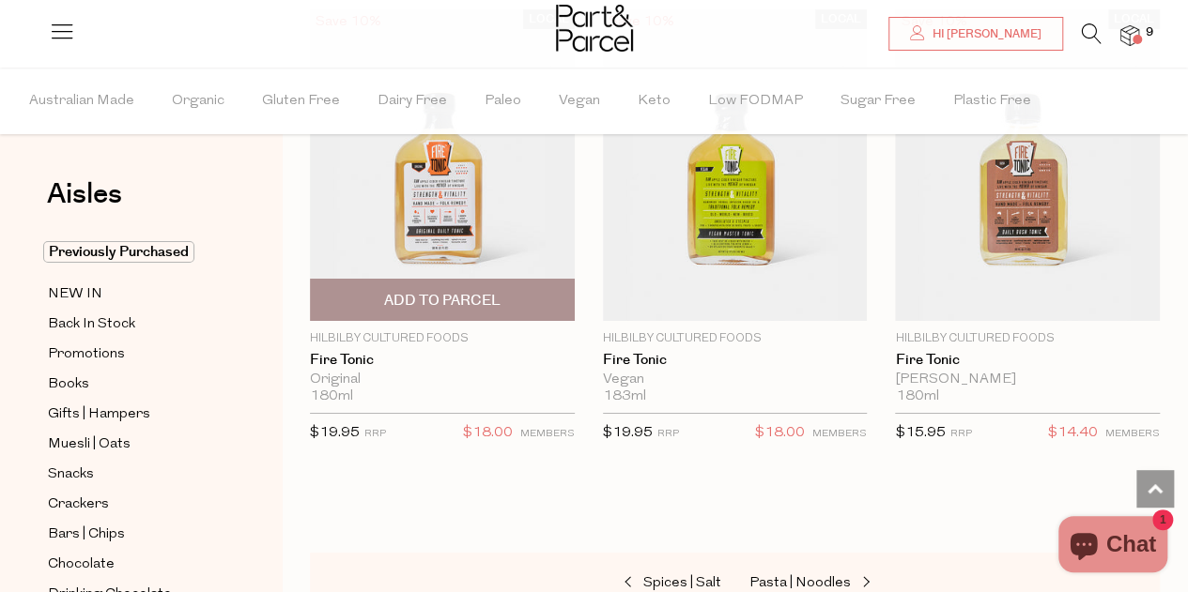
click at [454, 291] on span "Add To Parcel" at bounding box center [442, 301] width 116 height 20
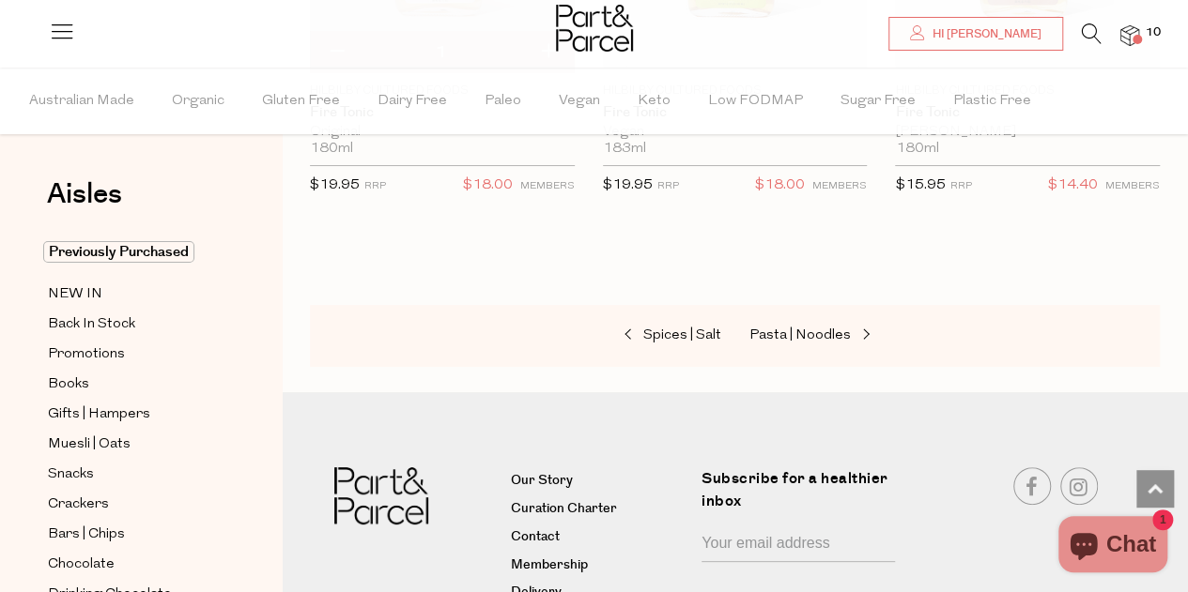
scroll to position [7146, 0]
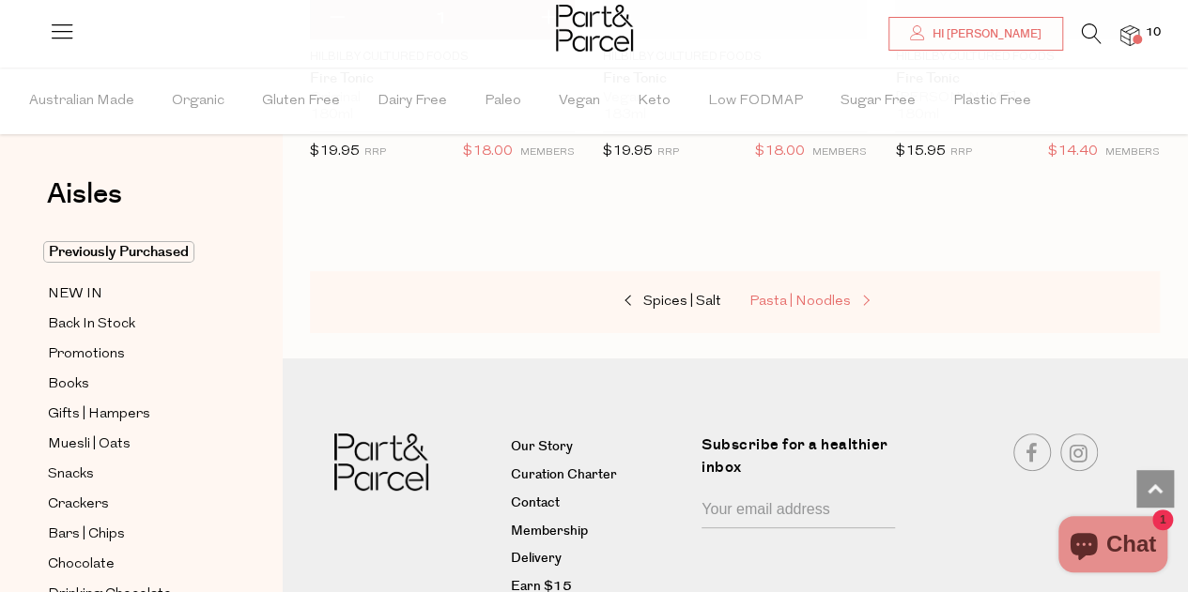
click at [790, 295] on span "Pasta | Noodles" at bounding box center [799, 302] width 101 height 14
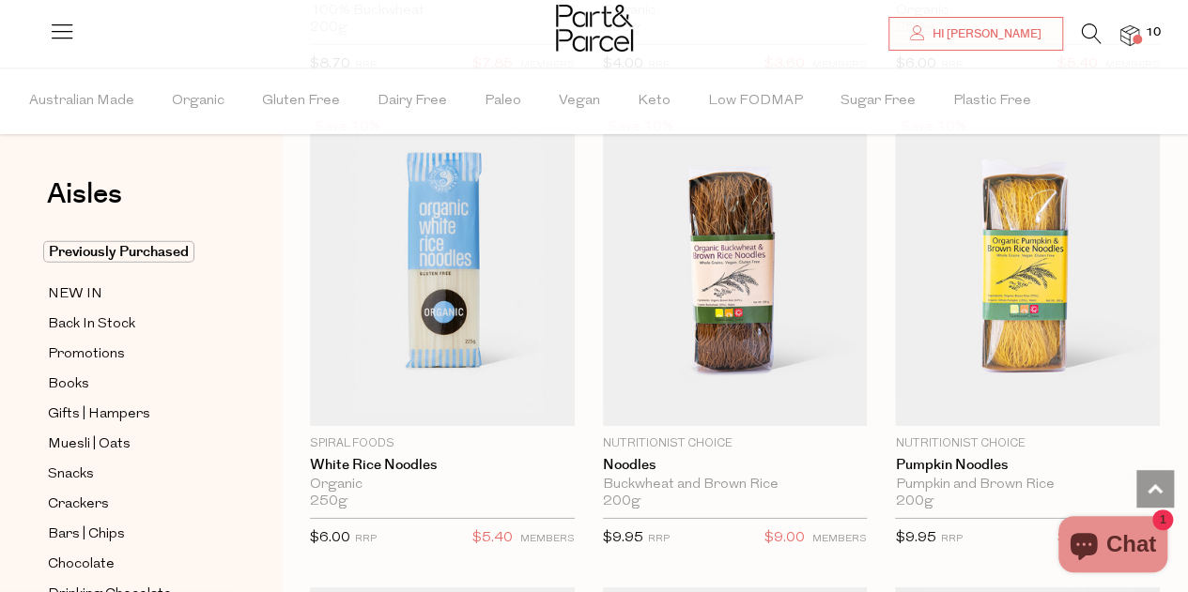
scroll to position [6290, 0]
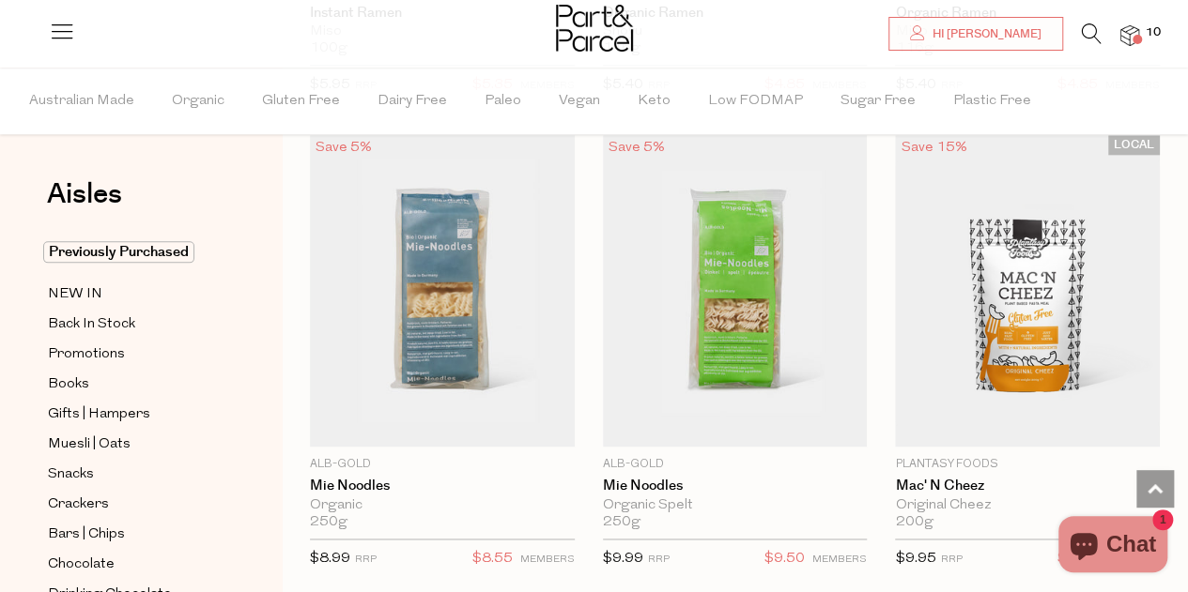
scroll to position [8262, 0]
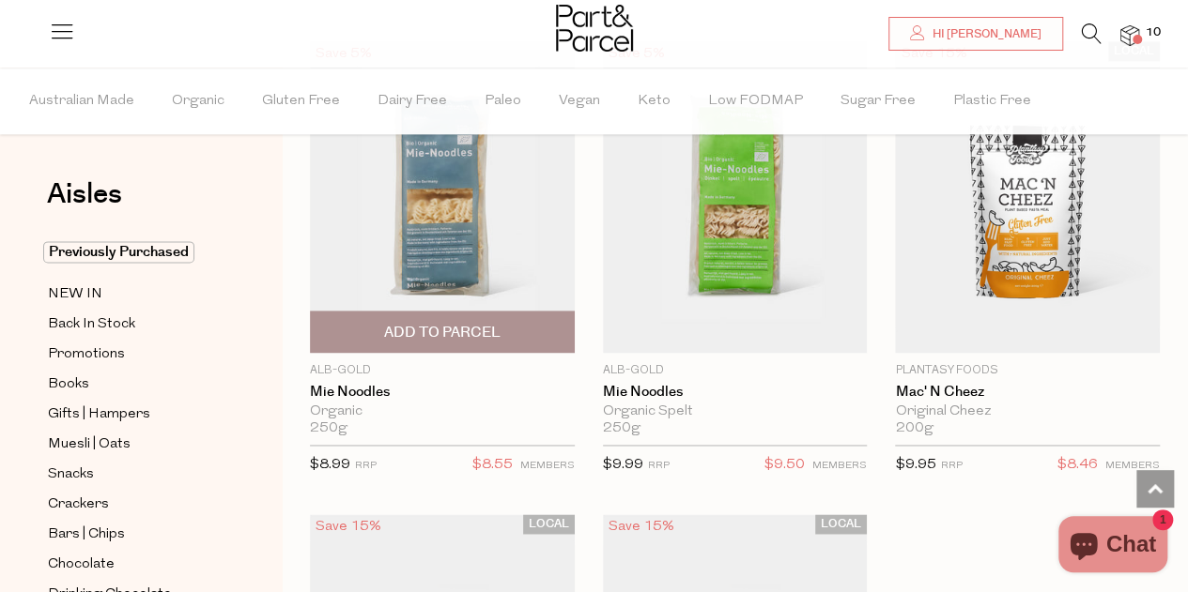
click at [486, 323] on span "Add To Parcel" at bounding box center [442, 333] width 116 height 20
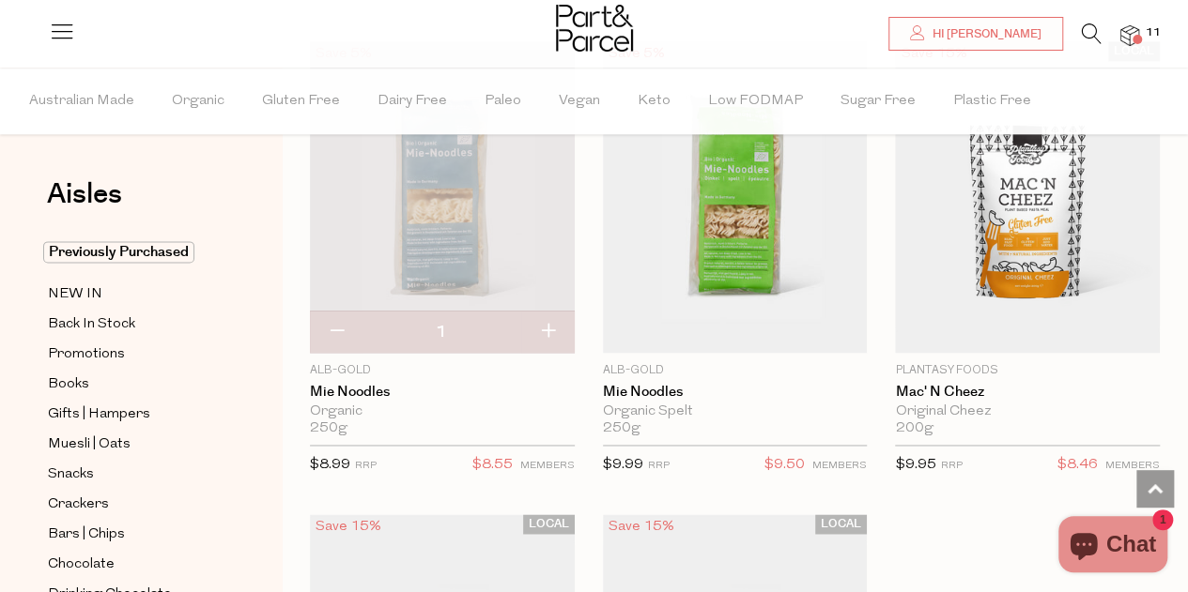
click at [545, 312] on button "button" at bounding box center [548, 332] width 54 height 41
type input "2"
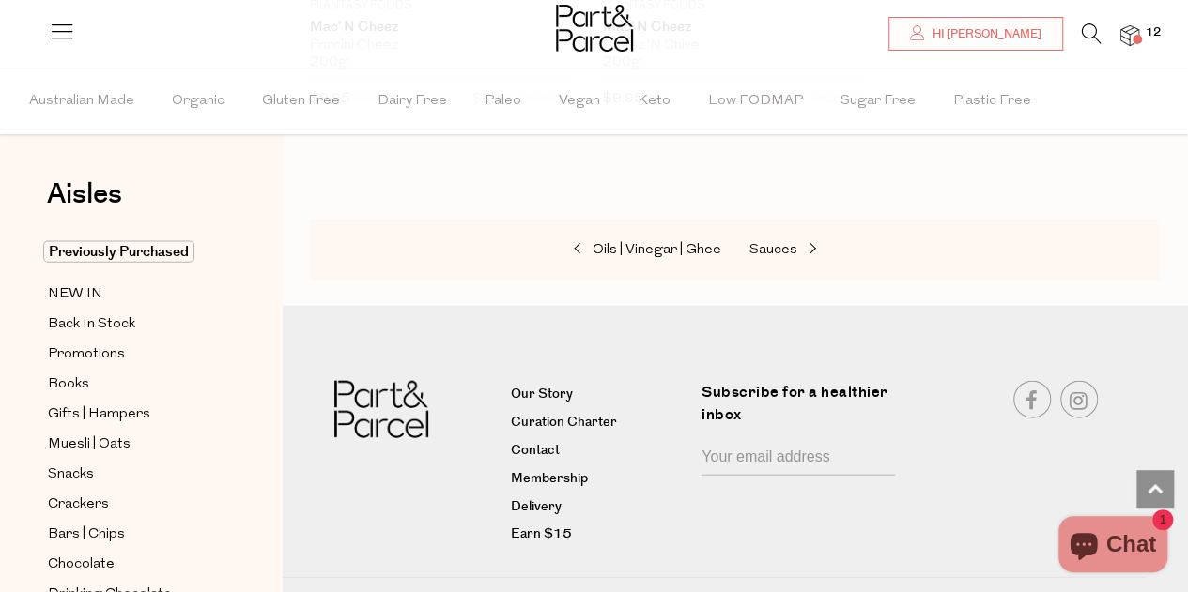
scroll to position [9104, 0]
